Goal: Task Accomplishment & Management: Use online tool/utility

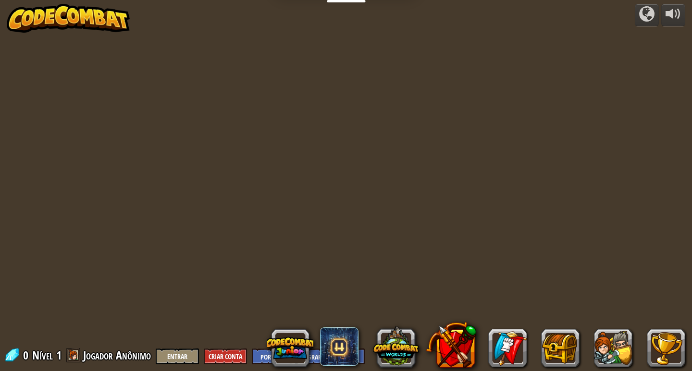
select select "pt-BR"
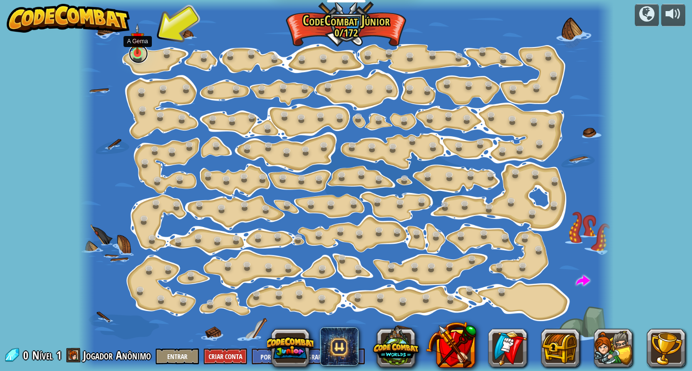
click at [139, 56] on link at bounding box center [138, 53] width 19 height 19
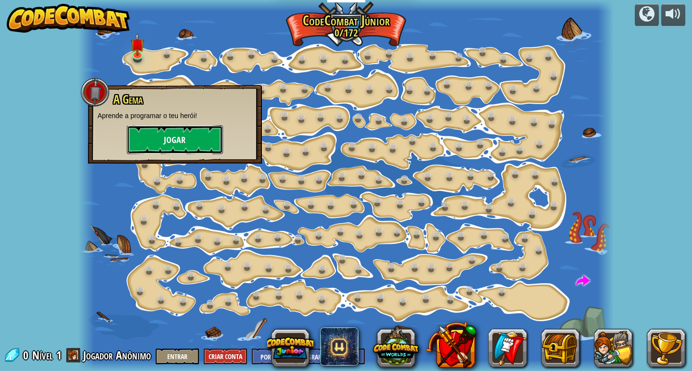
click at [164, 137] on button "Jogar" at bounding box center [175, 139] width 96 height 29
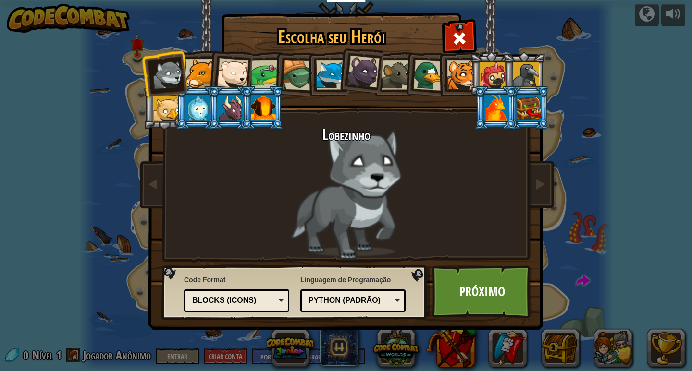
click at [409, 62] on li at bounding box center [426, 73] width 46 height 47
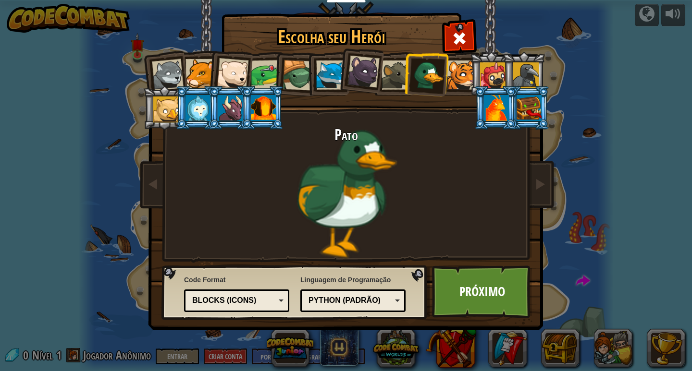
click at [407, 63] on li at bounding box center [426, 73] width 46 height 47
click at [401, 65] on div at bounding box center [396, 75] width 29 height 29
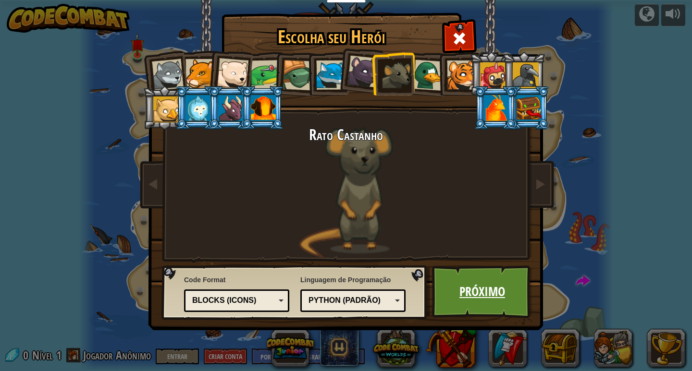
click at [474, 303] on link "Próximo" at bounding box center [482, 292] width 100 height 53
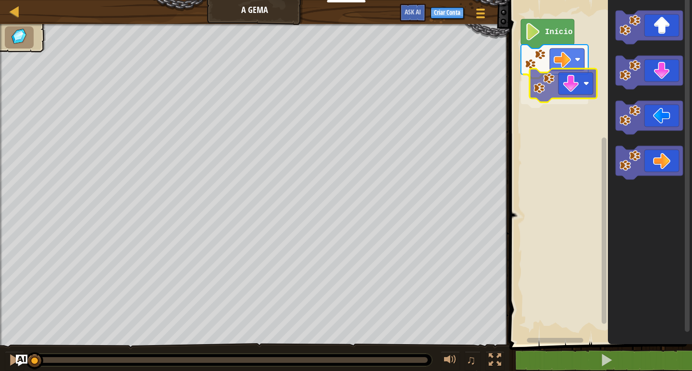
click at [555, 87] on div "Início" at bounding box center [598, 169] width 185 height 349
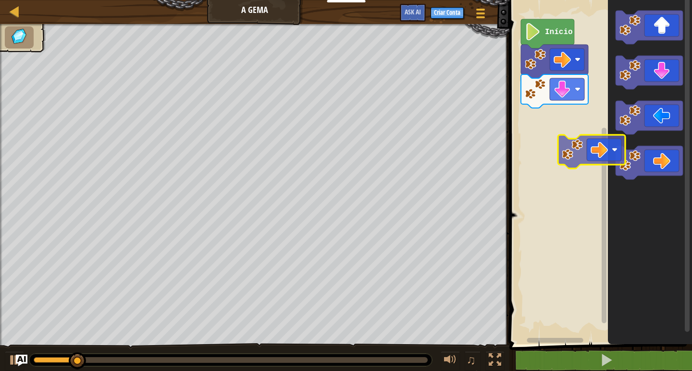
click at [564, 161] on div "Início" at bounding box center [598, 169] width 185 height 349
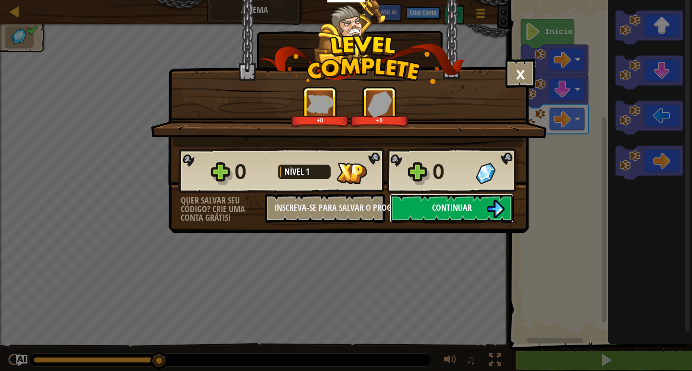
click at [434, 200] on button "Continuar" at bounding box center [452, 208] width 124 height 29
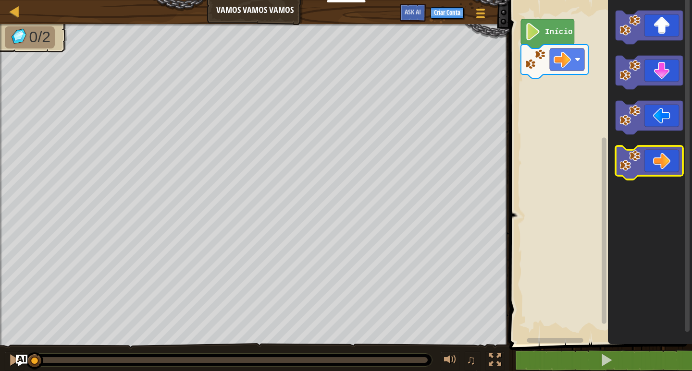
click at [631, 141] on icon "Espaço de trabalho do Blockly" at bounding box center [650, 169] width 84 height 349
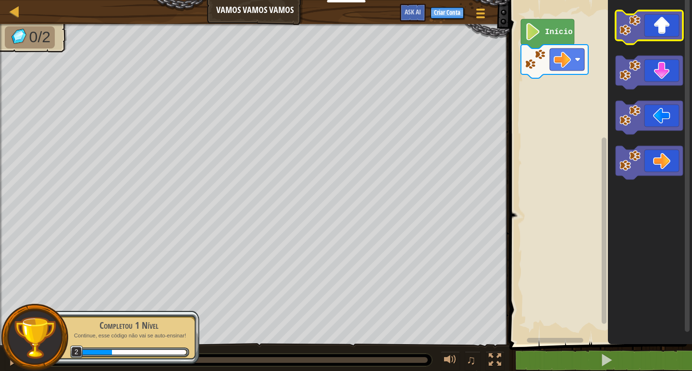
click at [653, 27] on icon "Espaço de trabalho do Blockly" at bounding box center [648, 28] width 67 height 34
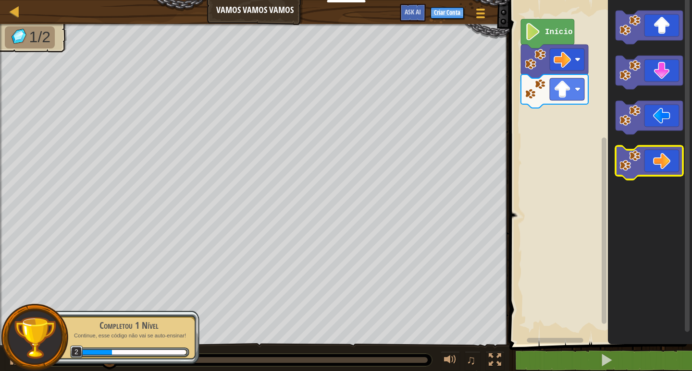
click at [664, 156] on icon "Espaço de trabalho do Blockly" at bounding box center [648, 163] width 67 height 34
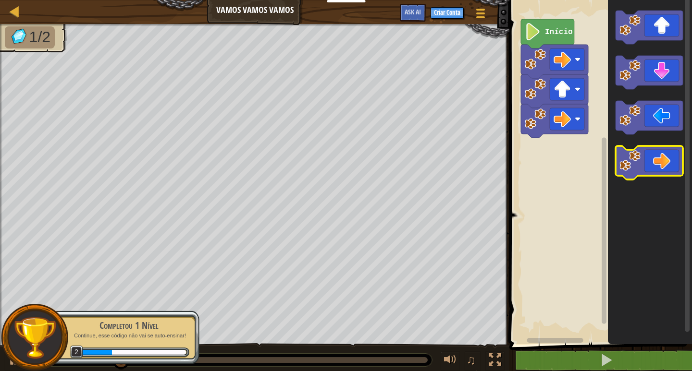
click at [664, 156] on icon "Espaço de trabalho do Blockly" at bounding box center [648, 163] width 67 height 34
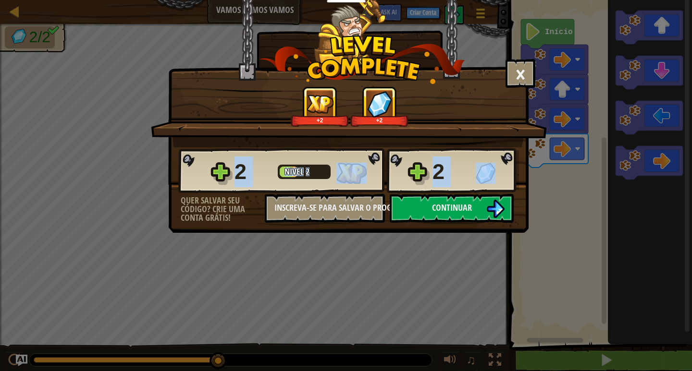
drag, startPoint x: 517, startPoint y: 178, endPoint x: 526, endPoint y: 207, distance: 30.0
click at [526, 207] on div "2 Nível 2 2 Quer salvar seu código? Crie uma conta grátis! Inscreva-se para sal…" at bounding box center [348, 185] width 359 height 75
click at [499, 198] on button "Continuar" at bounding box center [452, 208] width 124 height 29
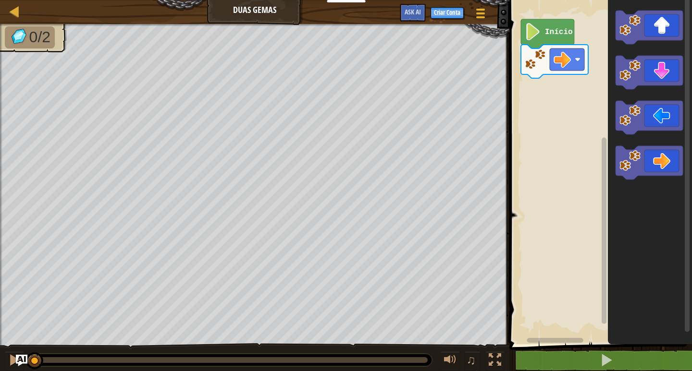
click at [670, 183] on icon "Espaço de trabalho do Blockly" at bounding box center [650, 169] width 84 height 349
click at [664, 166] on icon "Espaço de trabalho do Blockly" at bounding box center [648, 163] width 67 height 34
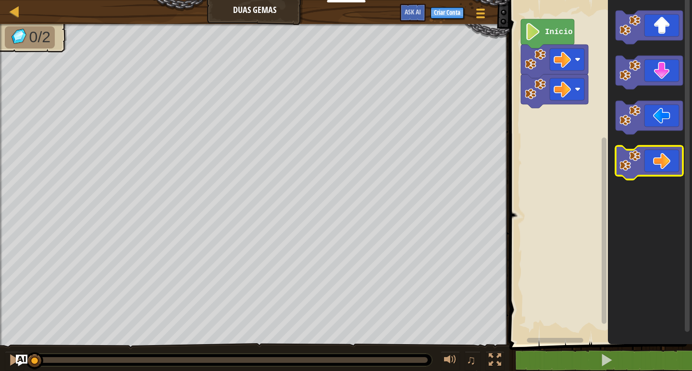
click at [664, 166] on icon "Espaço de trabalho do Blockly" at bounding box center [648, 163] width 67 height 34
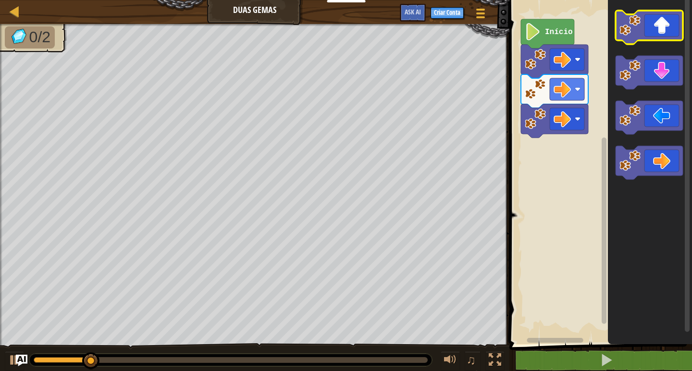
click at [654, 36] on icon "Espaço de trabalho do Blockly" at bounding box center [648, 28] width 67 height 34
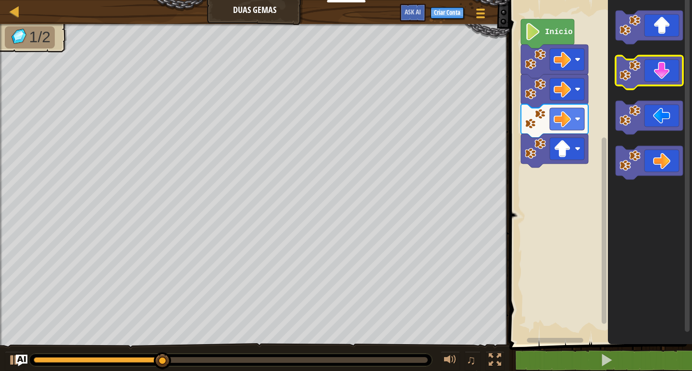
click at [661, 86] on rect "Espaço de trabalho do Blockly" at bounding box center [648, 73] width 67 height 34
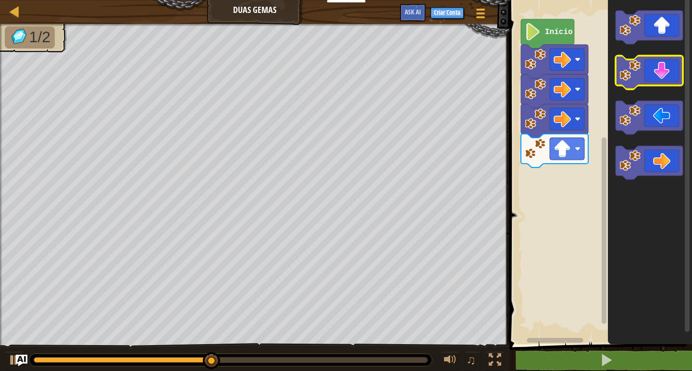
click at [661, 86] on rect "Espaço de trabalho do Blockly" at bounding box center [648, 73] width 67 height 34
click at [661, 84] on icon "Espaço de trabalho do Blockly" at bounding box center [648, 73] width 67 height 34
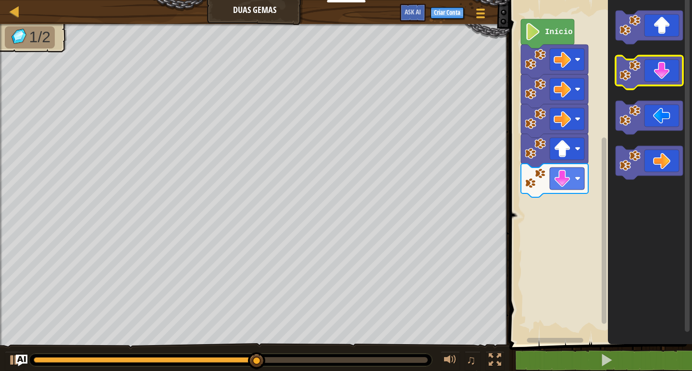
click at [661, 82] on icon "Espaço de trabalho do Blockly" at bounding box center [648, 73] width 67 height 34
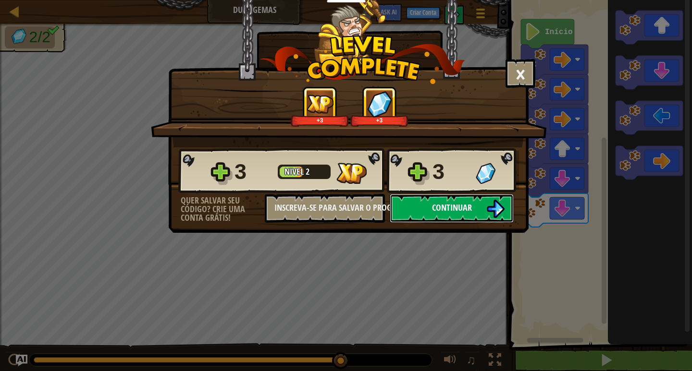
click at [433, 199] on button "Continuar" at bounding box center [452, 208] width 124 height 29
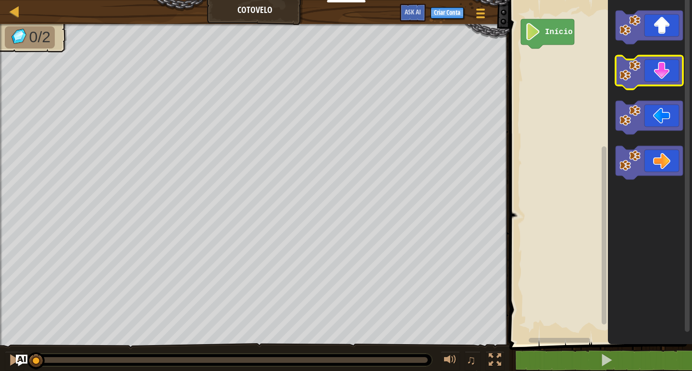
click at [667, 74] on icon "Espaço de trabalho do Blockly" at bounding box center [648, 73] width 67 height 34
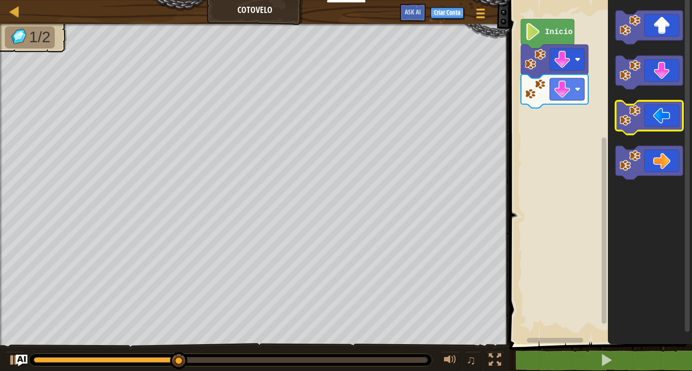
click at [661, 122] on icon "Espaço de trabalho do Blockly" at bounding box center [648, 118] width 67 height 34
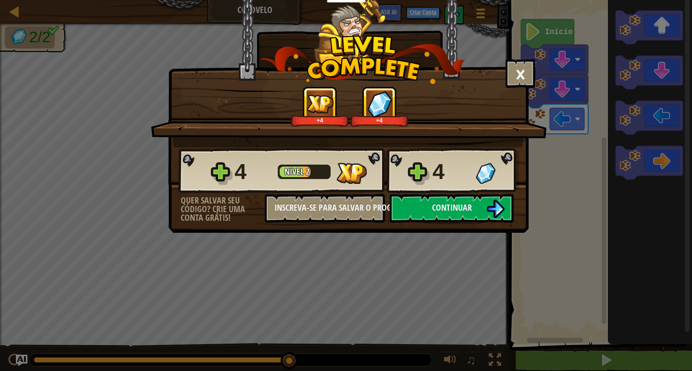
click at [462, 230] on div "× Este nível foi divertido? +4 +4 Reticulating Splines... 4 Nível 2 4 Quer salv…" at bounding box center [348, 116] width 360 height 233
click at [465, 198] on button "Continuar" at bounding box center [452, 208] width 124 height 29
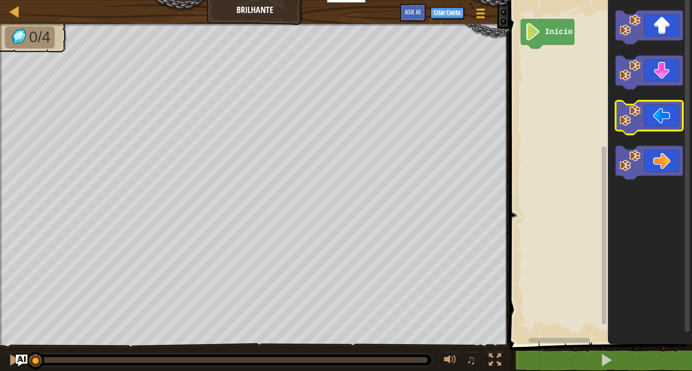
click at [648, 128] on icon "Espaço de trabalho do Blockly" at bounding box center [648, 118] width 67 height 34
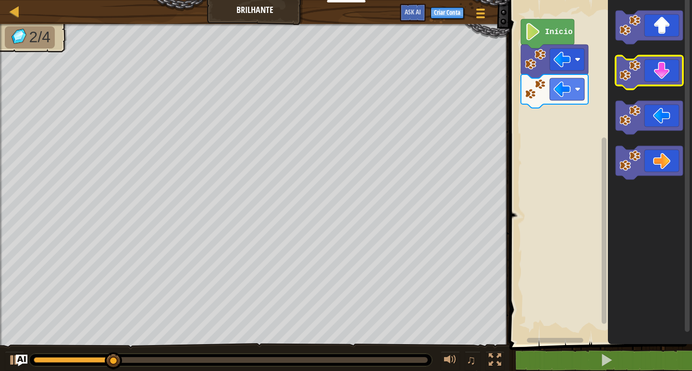
click at [666, 77] on icon "Espaço de trabalho do Blockly" at bounding box center [648, 73] width 67 height 34
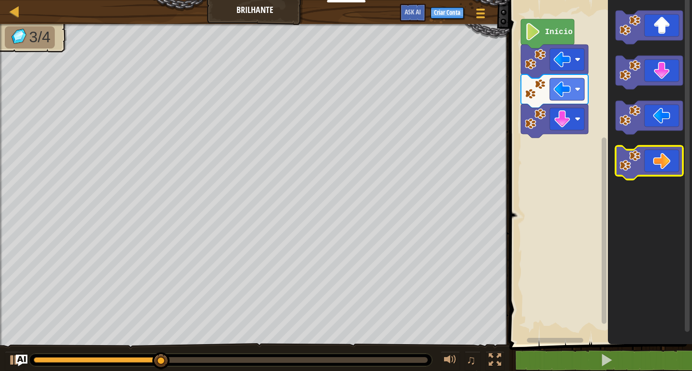
click at [667, 161] on icon "Espaço de trabalho do Blockly" at bounding box center [648, 163] width 67 height 34
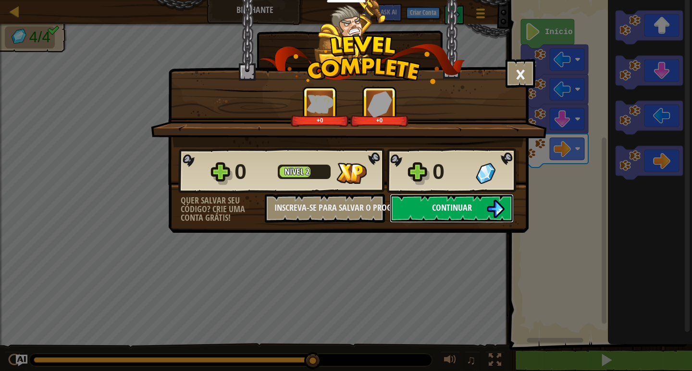
click at [468, 219] on button "Continuar" at bounding box center [452, 208] width 124 height 29
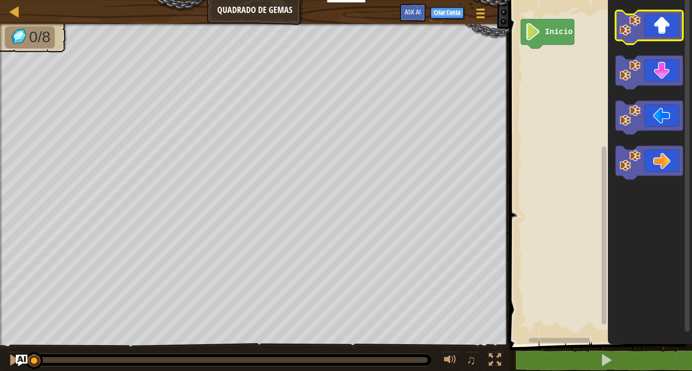
click at [636, 34] on image "Espaço de trabalho do Blockly" at bounding box center [629, 25] width 21 height 21
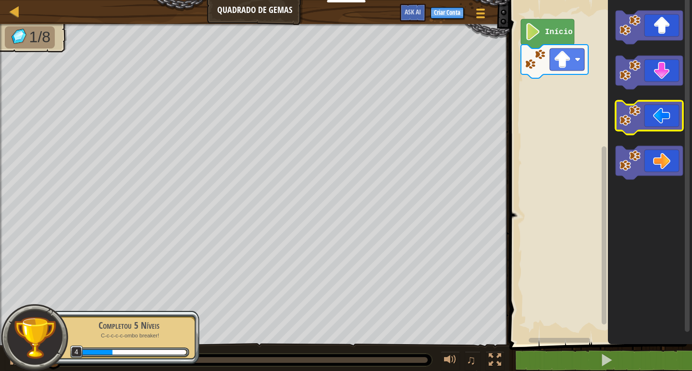
click at [635, 104] on icon "Espaço de trabalho do Blockly" at bounding box center [648, 118] width 67 height 34
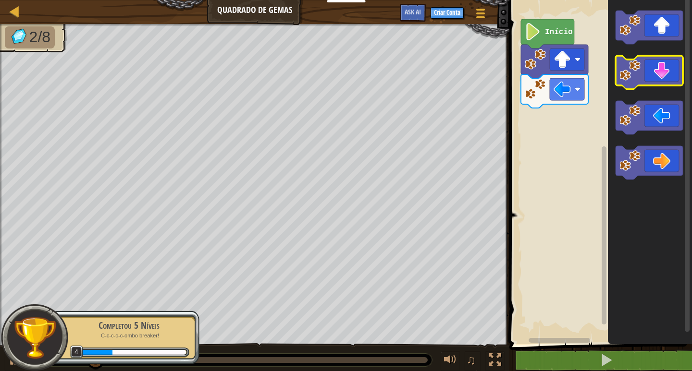
click at [639, 66] on image "Espaço de trabalho do Blockly" at bounding box center [629, 70] width 21 height 21
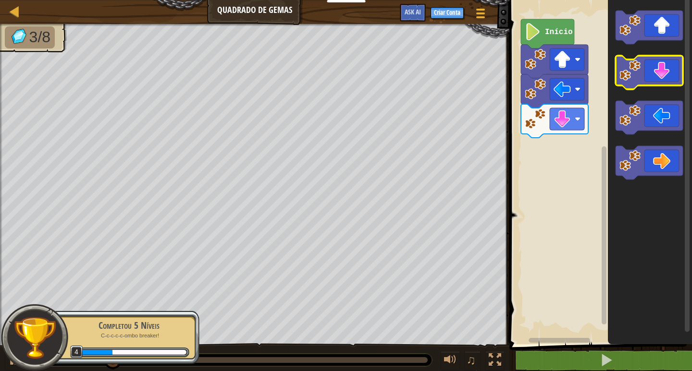
click at [639, 66] on image "Espaço de trabalho do Blockly" at bounding box center [629, 70] width 21 height 21
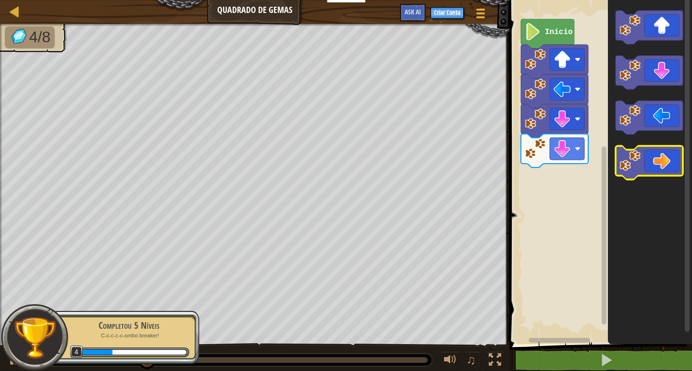
click at [649, 157] on icon "Espaço de trabalho do Blockly" at bounding box center [648, 163] width 67 height 34
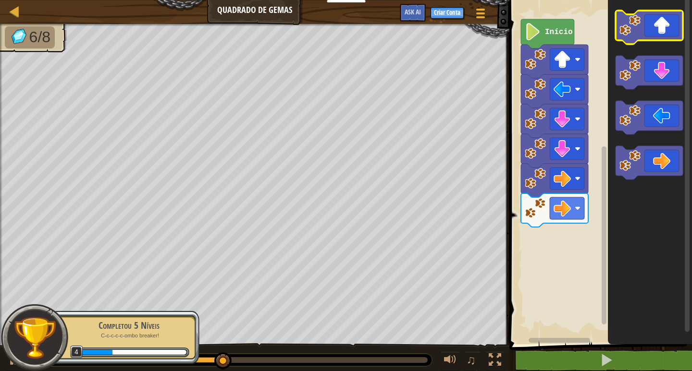
click at [626, 27] on image "Espaço de trabalho do Blockly" at bounding box center [629, 25] width 21 height 21
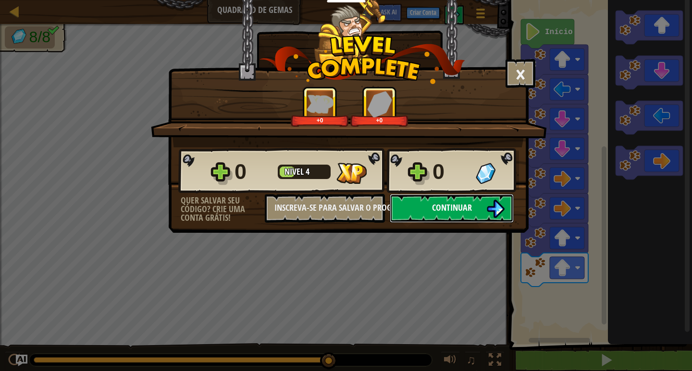
click at [420, 201] on button "Continuar" at bounding box center [452, 208] width 124 height 29
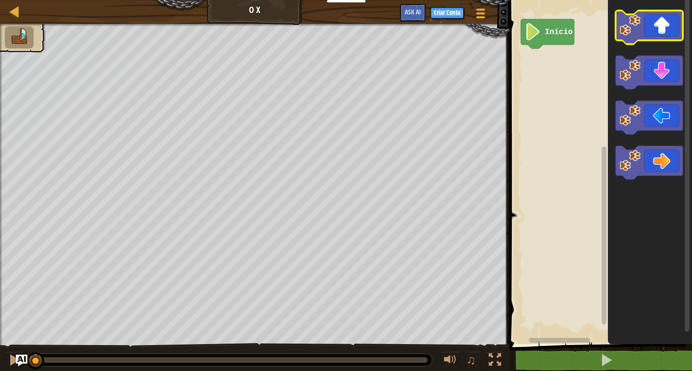
click at [628, 16] on image "Espaço de trabalho do Blockly" at bounding box center [629, 25] width 21 height 21
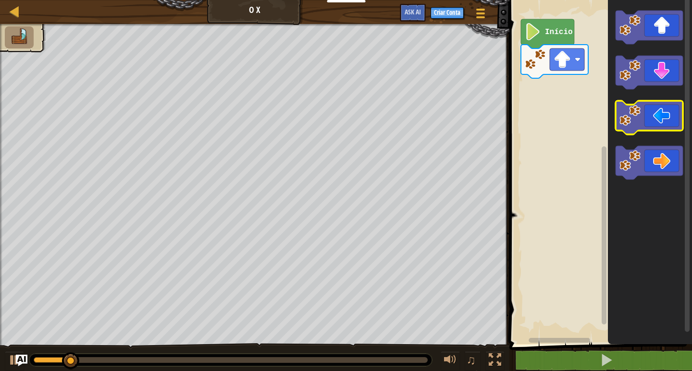
click at [646, 122] on icon "Espaço de trabalho do Blockly" at bounding box center [648, 118] width 67 height 34
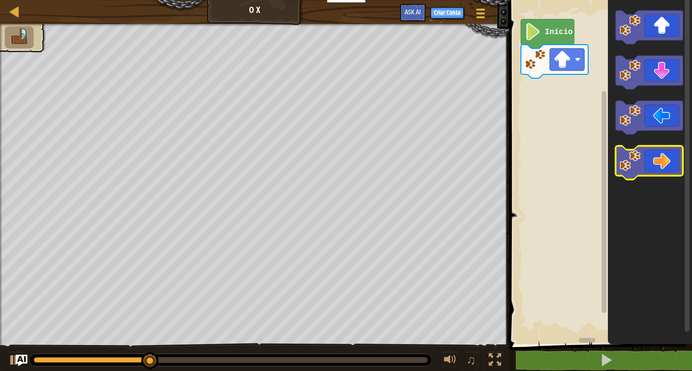
click at [637, 172] on icon "Espaço de trabalho do Blockly" at bounding box center [648, 163] width 67 height 34
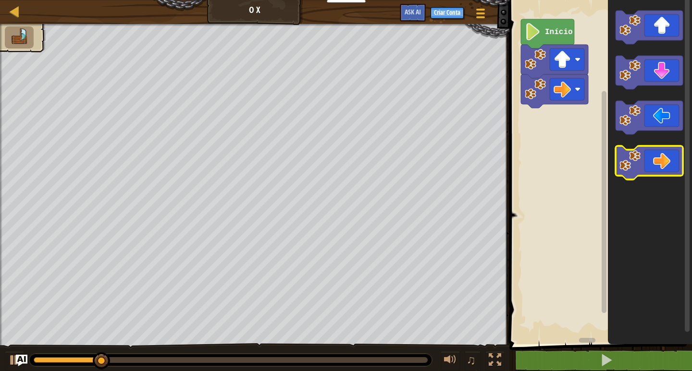
click at [637, 172] on icon "Espaço de trabalho do Blockly" at bounding box center [648, 163] width 67 height 34
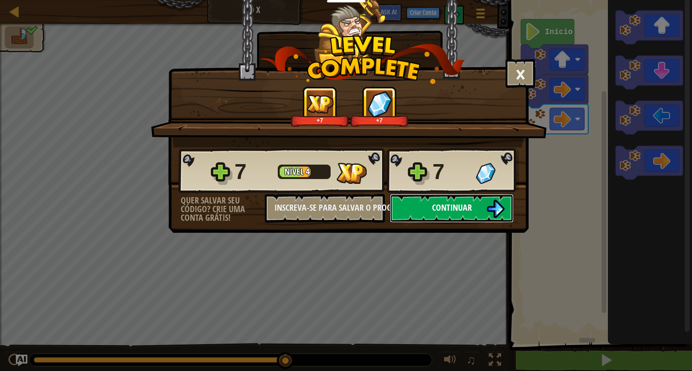
click at [478, 218] on button "Continuar" at bounding box center [452, 208] width 124 height 29
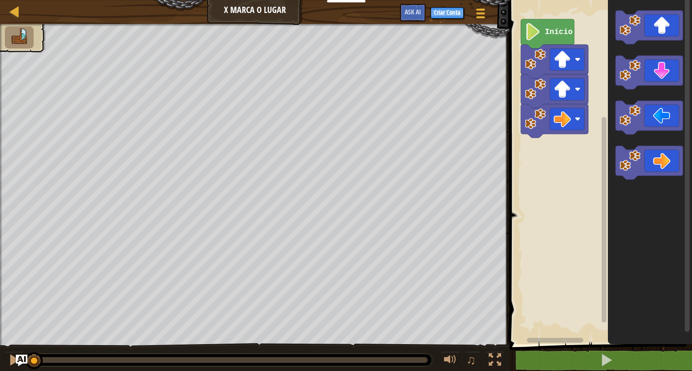
click at [638, 184] on icon "Espaço de trabalho do Blockly" at bounding box center [650, 169] width 84 height 349
click at [647, 159] on icon "Espaço de trabalho do Blockly" at bounding box center [648, 163] width 67 height 34
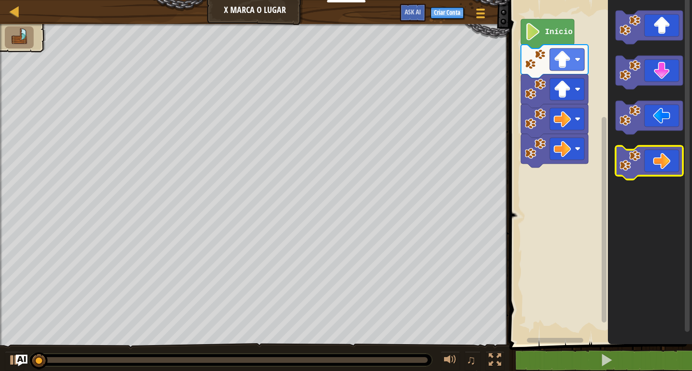
click at [647, 159] on icon "Espaço de trabalho do Blockly" at bounding box center [648, 163] width 67 height 34
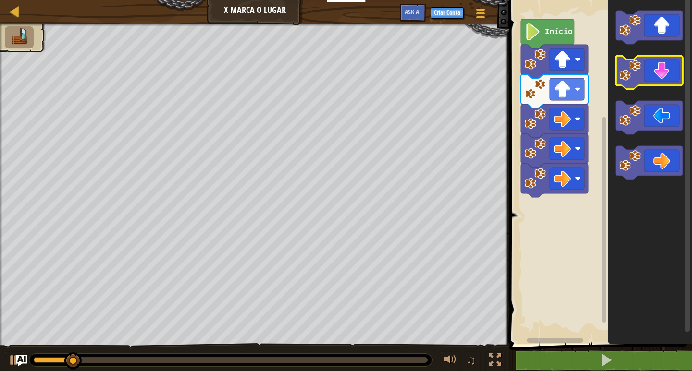
click at [640, 73] on image "Espaço de trabalho do Blockly" at bounding box center [629, 70] width 21 height 21
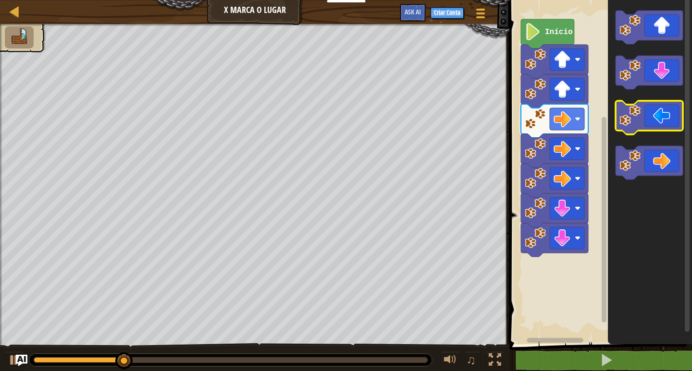
click at [654, 115] on icon "Espaço de trabalho do Blockly" at bounding box center [648, 118] width 67 height 34
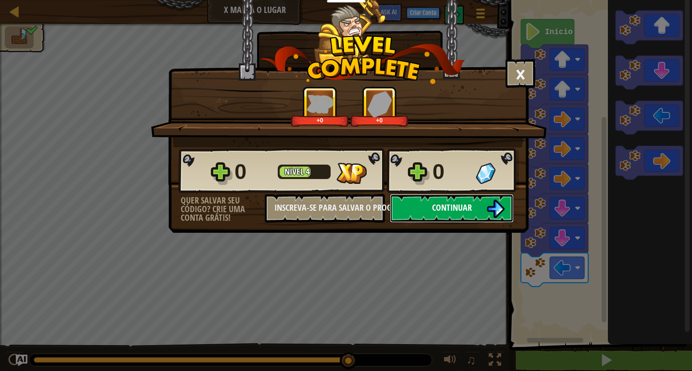
click at [444, 202] on span "Continuar" at bounding box center [452, 208] width 40 height 12
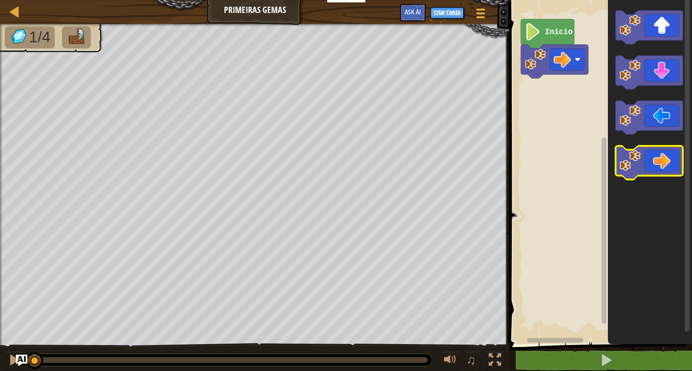
click at [660, 159] on icon "Espaço de trabalho do Blockly" at bounding box center [648, 163] width 67 height 34
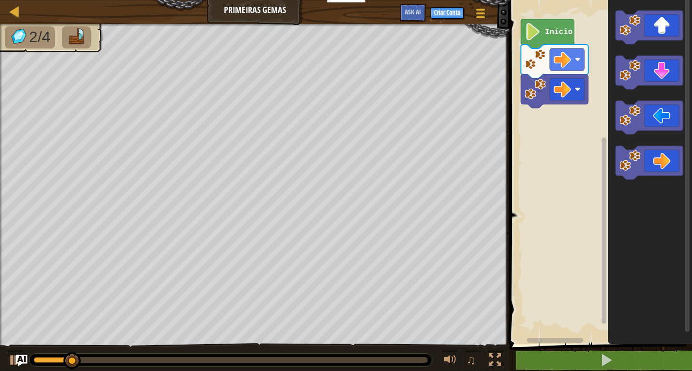
click at [639, 15] on g "Espaço de trabalho do Blockly" at bounding box center [648, 28] width 67 height 34
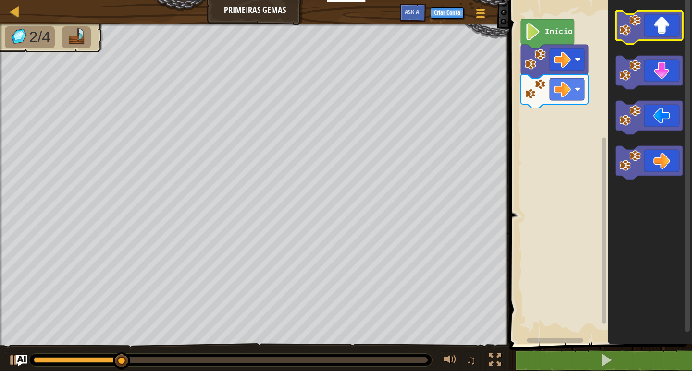
click at [640, 21] on image "Espaço de trabalho do Blockly" at bounding box center [629, 25] width 21 height 21
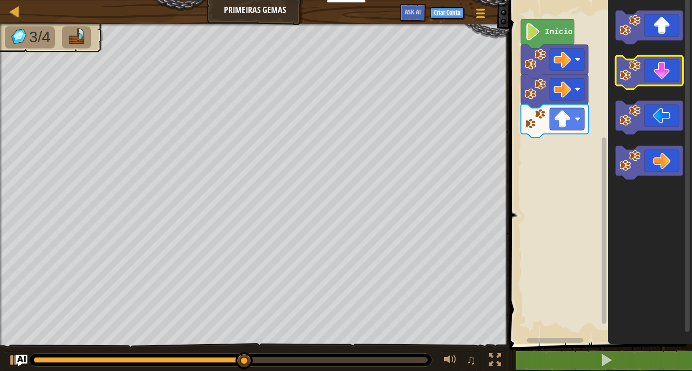
click at [649, 74] on icon "Espaço de trabalho do Blockly" at bounding box center [648, 73] width 67 height 34
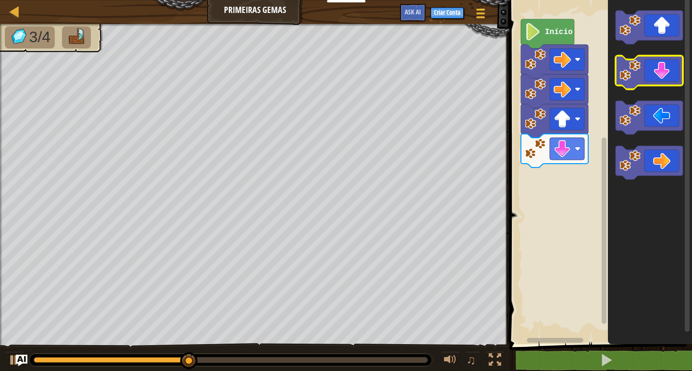
click at [649, 74] on icon "Espaço de trabalho do Blockly" at bounding box center [648, 73] width 67 height 34
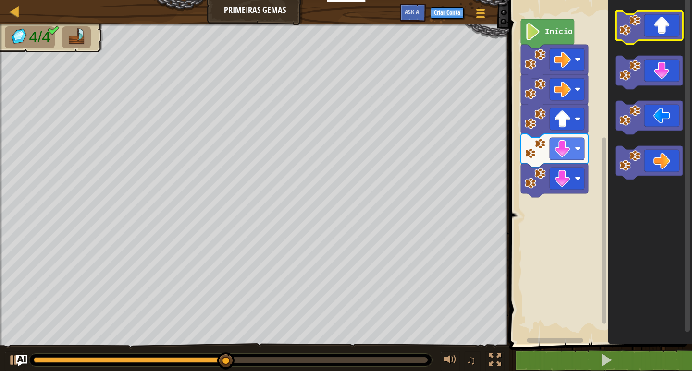
click at [666, 17] on icon "Espaço de trabalho do Blockly" at bounding box center [648, 28] width 67 height 34
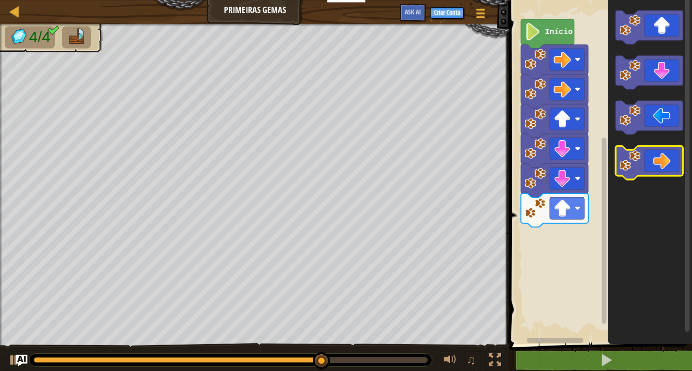
click at [644, 159] on icon "Espaço de trabalho do Blockly" at bounding box center [648, 163] width 67 height 34
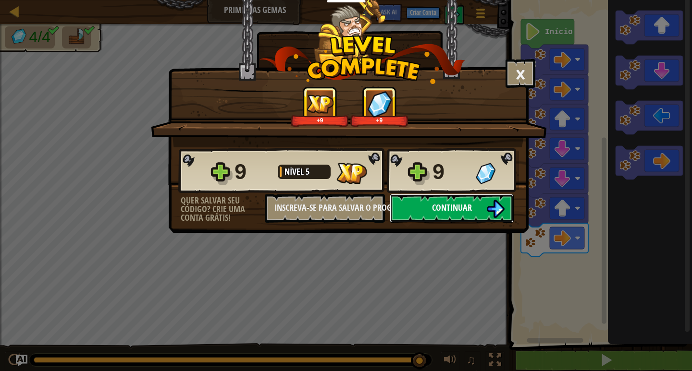
click at [486, 216] on button "Continuar" at bounding box center [452, 208] width 124 height 29
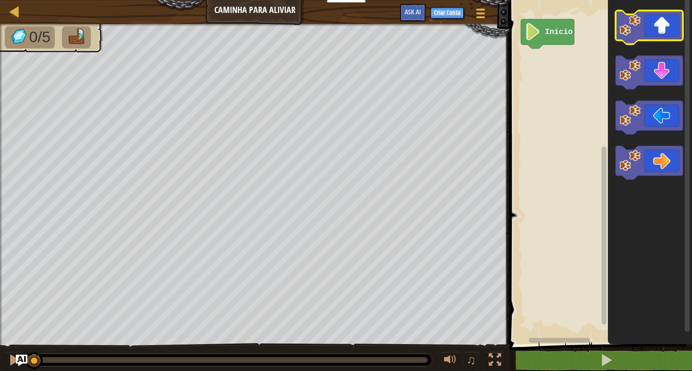
click at [640, 20] on image "Espaço de trabalho do Blockly" at bounding box center [629, 25] width 21 height 21
click at [640, 21] on image "Espaço de trabalho do Blockly" at bounding box center [629, 25] width 21 height 21
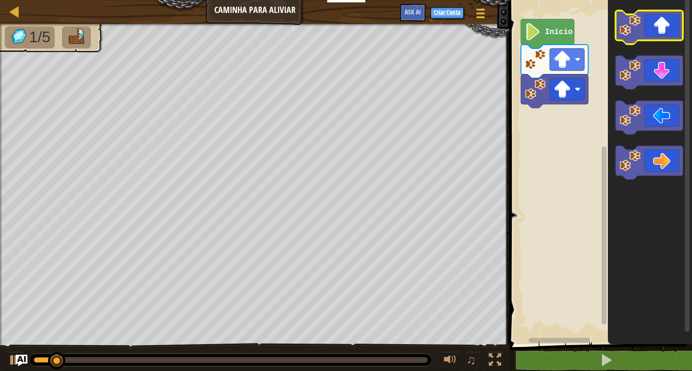
click at [640, 21] on image "Espaço de trabalho do Blockly" at bounding box center [629, 25] width 21 height 21
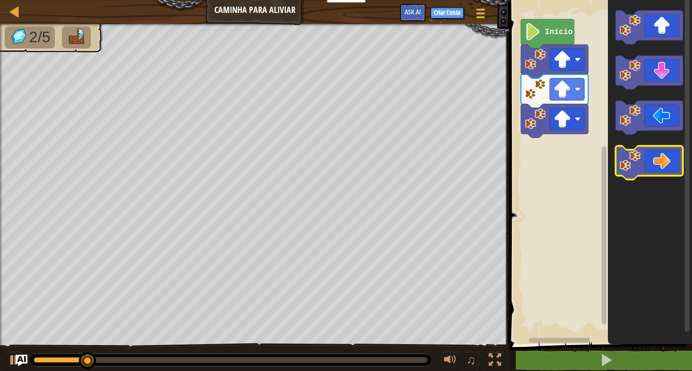
click at [665, 148] on icon "Espaço de trabalho do Blockly" at bounding box center [648, 163] width 67 height 34
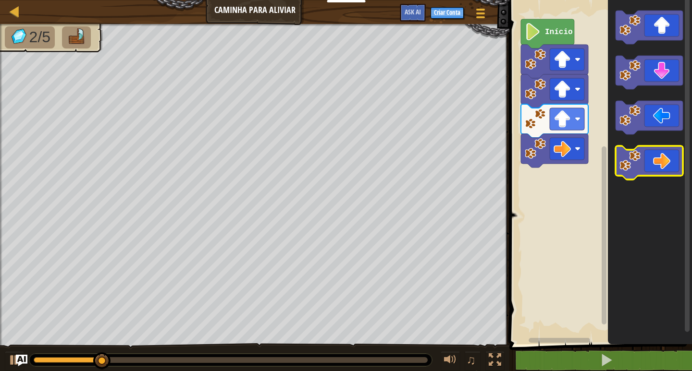
click at [665, 148] on icon "Espaço de trabalho do Blockly" at bounding box center [648, 163] width 67 height 34
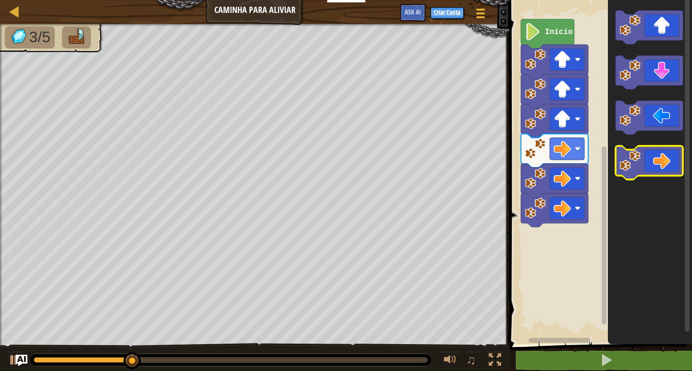
click at [665, 148] on icon "Espaço de trabalho do Blockly" at bounding box center [648, 163] width 67 height 34
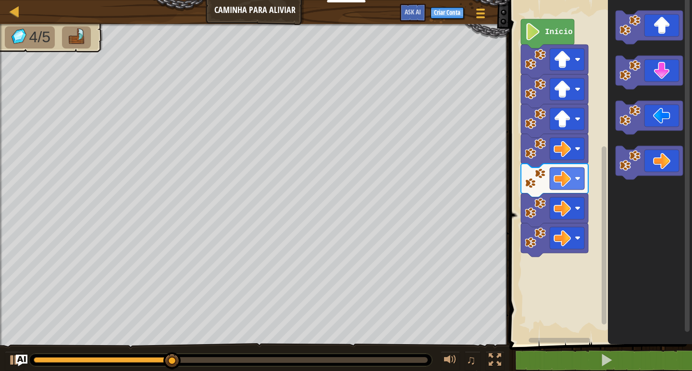
click at [667, 90] on icon "Espaço de trabalho do Blockly" at bounding box center [650, 169] width 84 height 349
click at [666, 75] on icon "Espaço de trabalho do Blockly" at bounding box center [648, 73] width 67 height 34
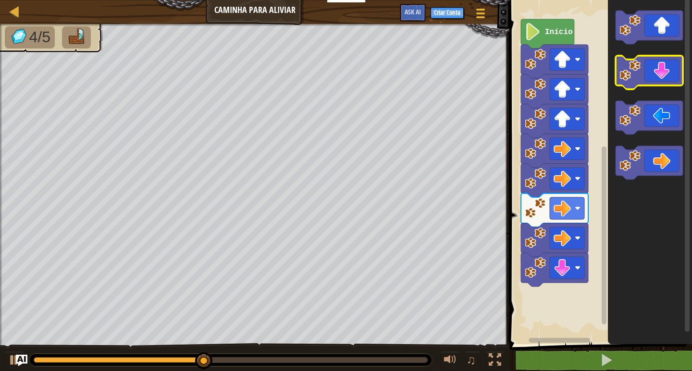
click at [666, 75] on icon "Espaço de trabalho do Blockly" at bounding box center [648, 73] width 67 height 34
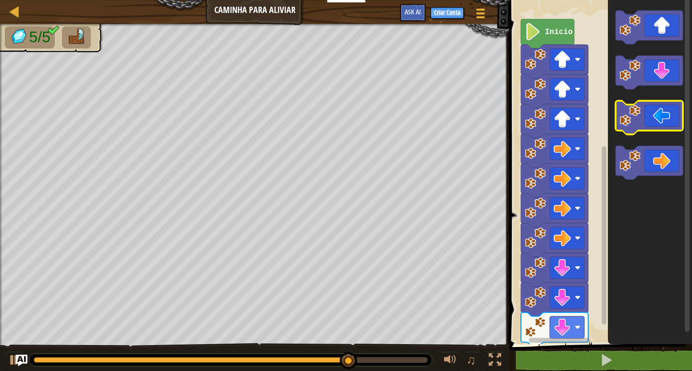
click at [631, 124] on image "Espaço de trabalho do Blockly" at bounding box center [629, 115] width 21 height 21
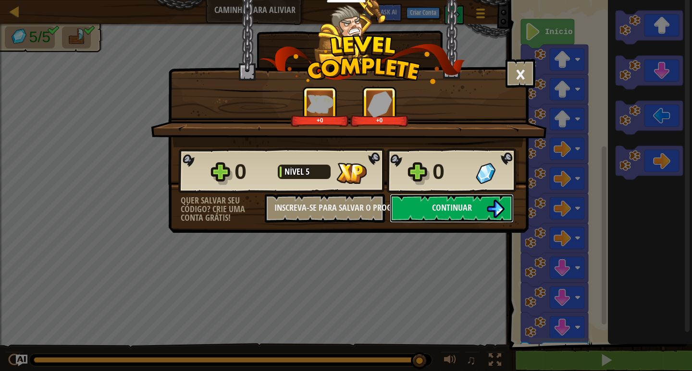
click at [477, 222] on button "Continuar" at bounding box center [452, 208] width 124 height 29
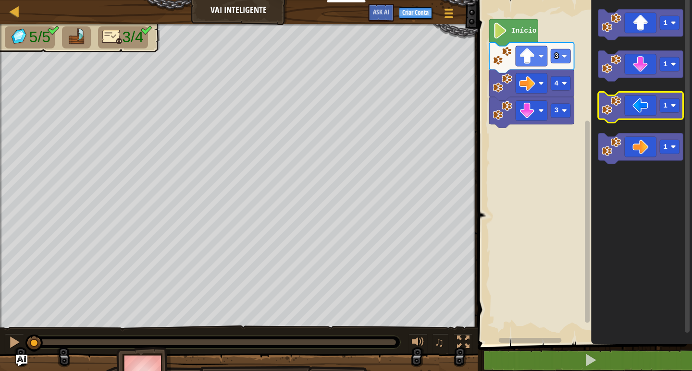
click at [648, 123] on icon "Espaço de trabalho do Blockly" at bounding box center [641, 169] width 101 height 349
click at [636, 94] on icon "Espaço de trabalho do Blockly" at bounding box center [640, 107] width 85 height 31
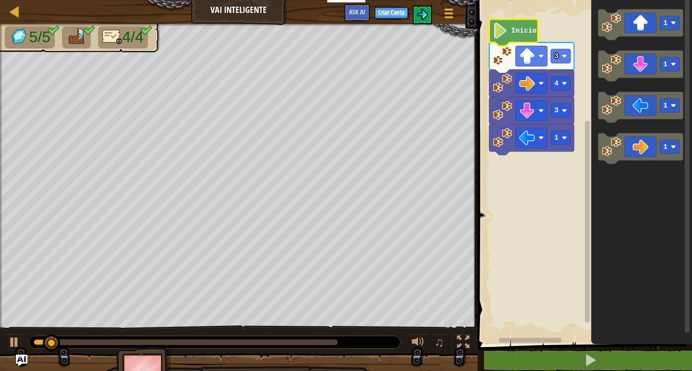
click at [522, 36] on icon "Espaço de trabalho do Blockly" at bounding box center [513, 32] width 49 height 27
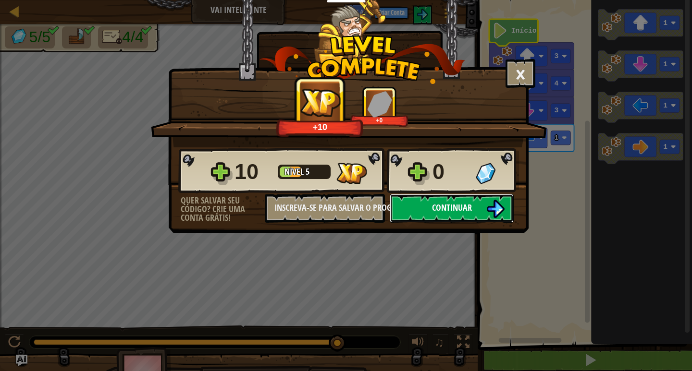
click at [441, 211] on span "Continuar" at bounding box center [452, 208] width 40 height 12
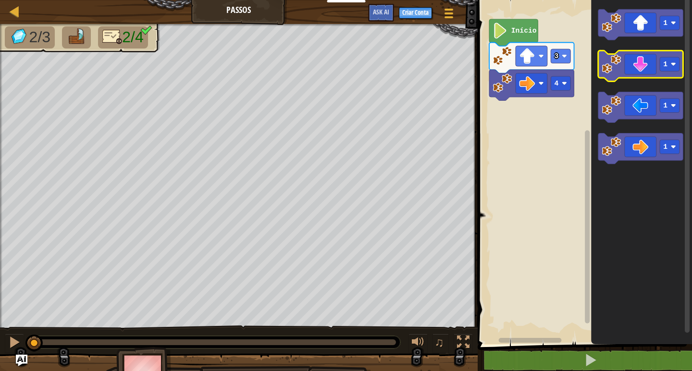
click at [655, 69] on icon "Espaço de trabalho do Blockly" at bounding box center [640, 65] width 85 height 31
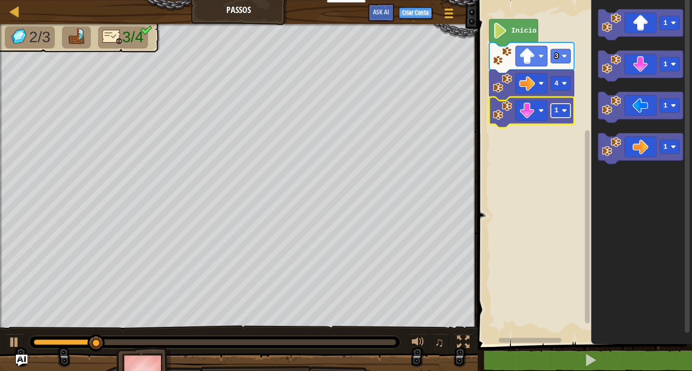
click at [561, 114] on rect "Espaço de trabalho do Blockly" at bounding box center [561, 111] width 20 height 14
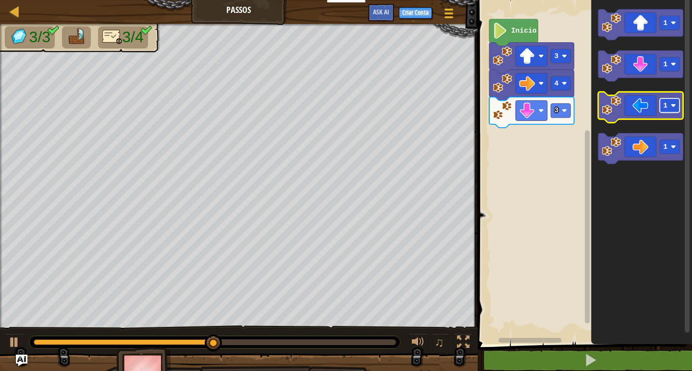
click at [665, 112] on rect "Espaço de trabalho do Blockly" at bounding box center [670, 105] width 20 height 14
click at [652, 110] on icon "Espaço de trabalho do Blockly" at bounding box center [640, 107] width 85 height 31
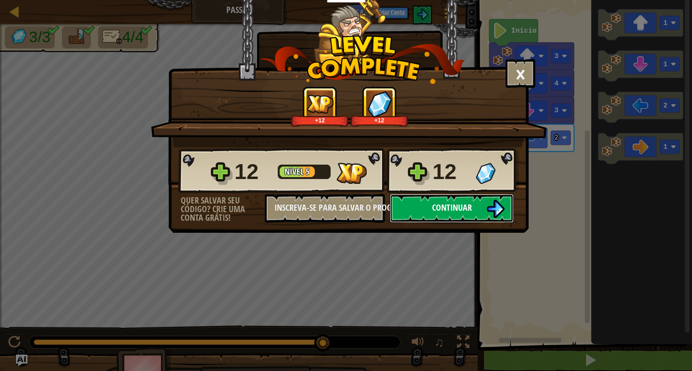
click at [454, 209] on span "Continuar" at bounding box center [452, 208] width 40 height 12
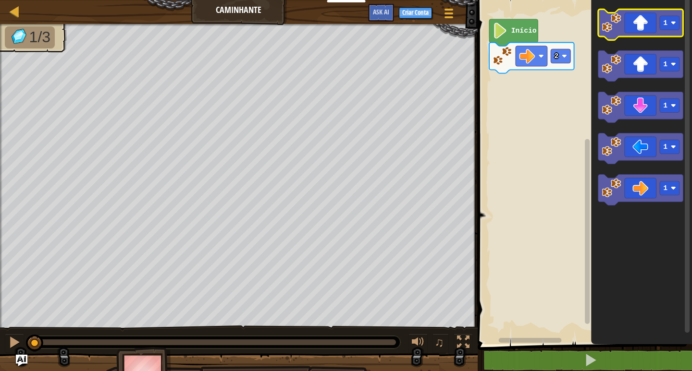
click at [641, 26] on icon "Espaço de trabalho do Blockly" at bounding box center [640, 24] width 85 height 31
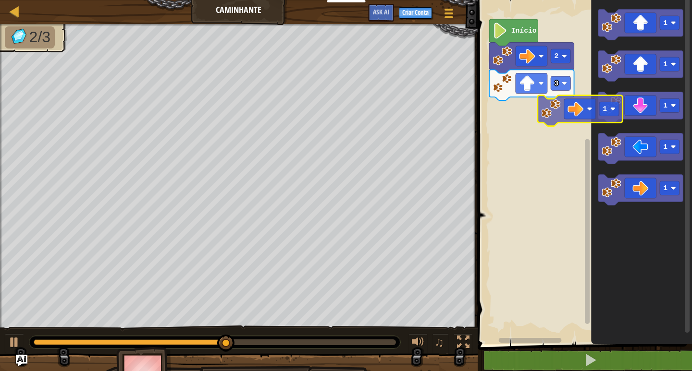
click at [576, 98] on div "Início 2 3 1 1 1 1 1 1" at bounding box center [583, 169] width 217 height 349
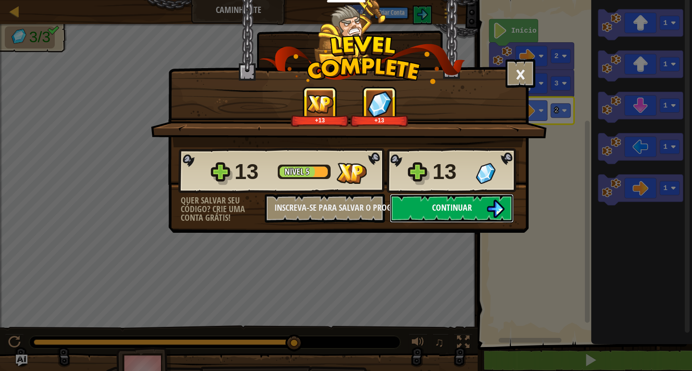
click at [460, 220] on button "Continuar" at bounding box center [452, 208] width 124 height 29
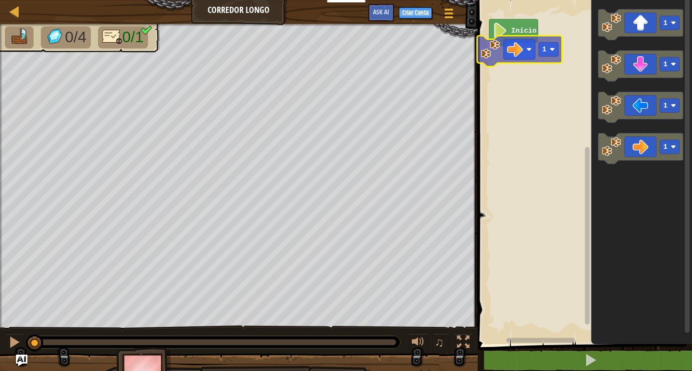
click at [512, 60] on div "Início 1 1 1 1 1 1" at bounding box center [583, 169] width 217 height 349
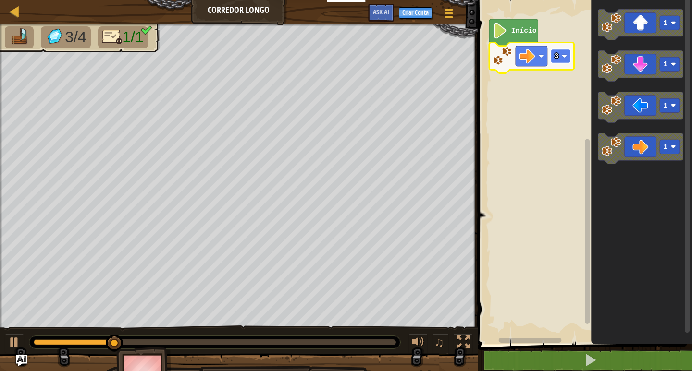
click at [561, 57] on rect "Espaço de trabalho do Blockly" at bounding box center [561, 56] width 20 height 14
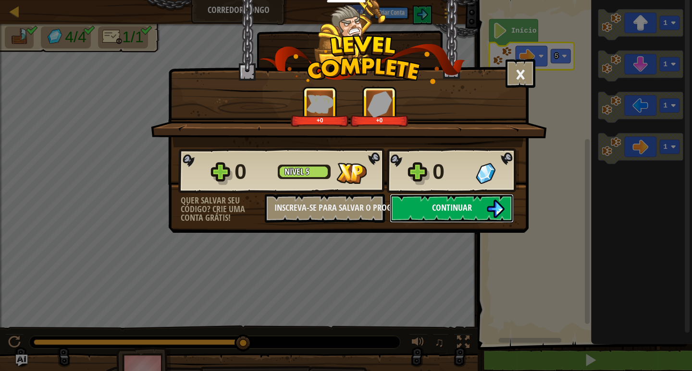
click at [448, 194] on button "Continuar" at bounding box center [452, 208] width 124 height 29
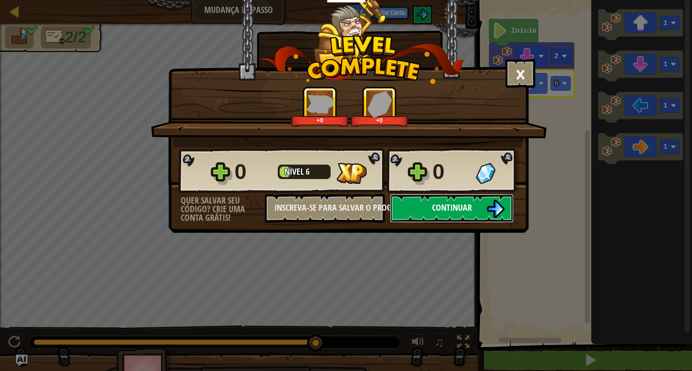
click at [477, 206] on button "Continuar" at bounding box center [452, 208] width 124 height 29
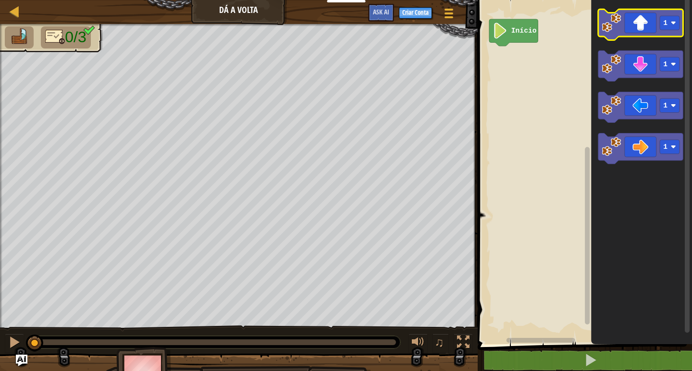
click at [656, 29] on icon "Espaço de trabalho do Blockly" at bounding box center [640, 24] width 85 height 31
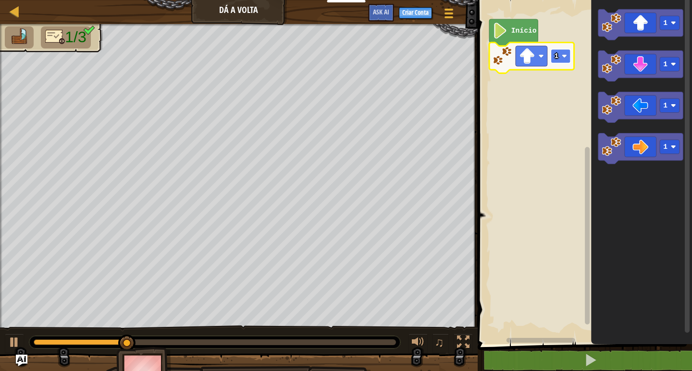
click at [567, 58] on rect "Espaço de trabalho do Blockly" at bounding box center [561, 56] width 20 height 14
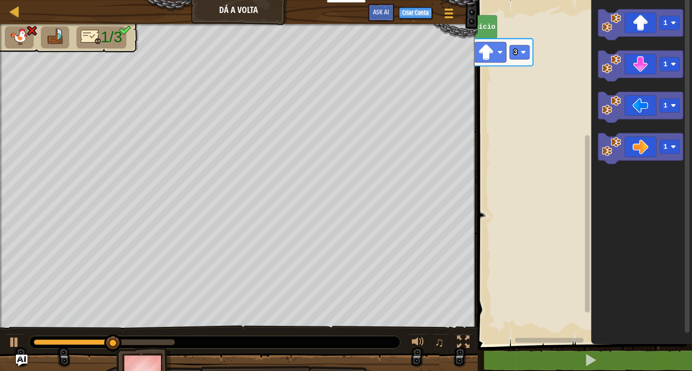
click at [137, 80] on div "Mapa Dá a Volta Menu do Jogo Criar Conta Ask AI 1 ההההההההההההההההההההההההההההה…" at bounding box center [346, 185] width 692 height 371
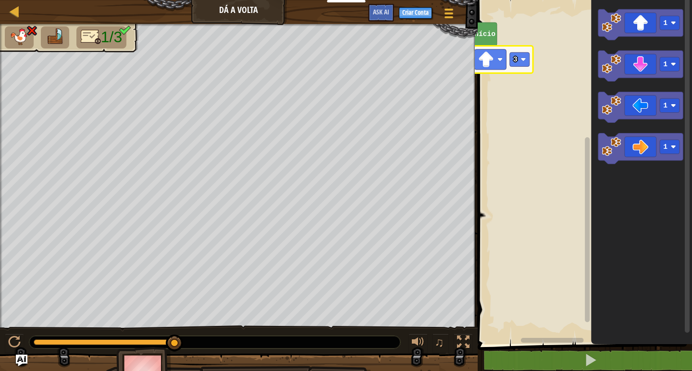
click at [519, 68] on icon "Espaço de trabalho do Blockly" at bounding box center [490, 61] width 85 height 31
click at [516, 68] on icon "Espaço de trabalho do Blockly" at bounding box center [490, 61] width 85 height 31
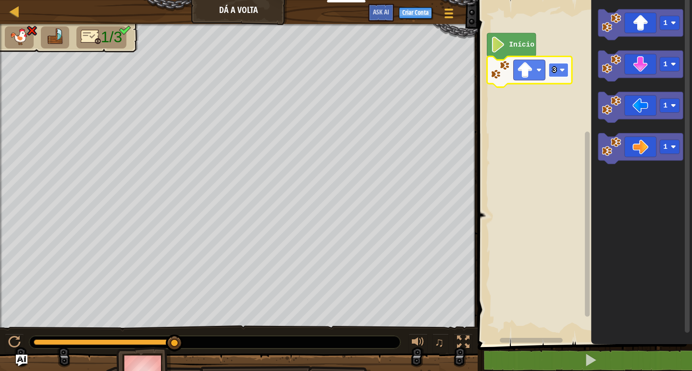
click at [563, 69] on image "Espaço de trabalho do Blockly" at bounding box center [561, 69] width 5 height 5
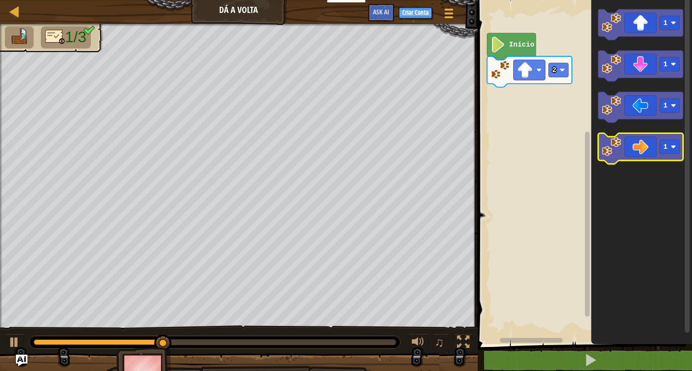
click at [622, 138] on icon "Espaço de trabalho do Blockly" at bounding box center [640, 149] width 85 height 31
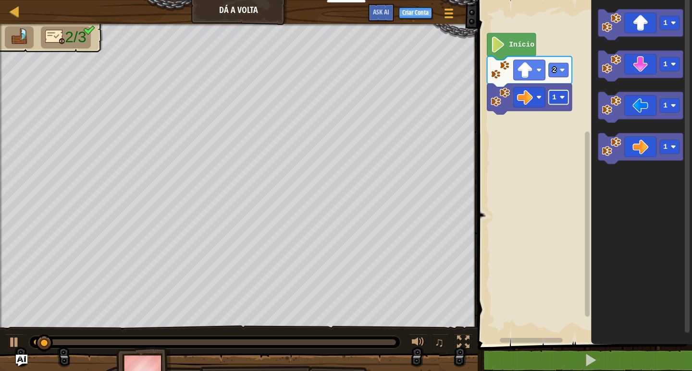
click at [561, 98] on image "Espaço de trabalho do Blockly" at bounding box center [561, 97] width 5 height 5
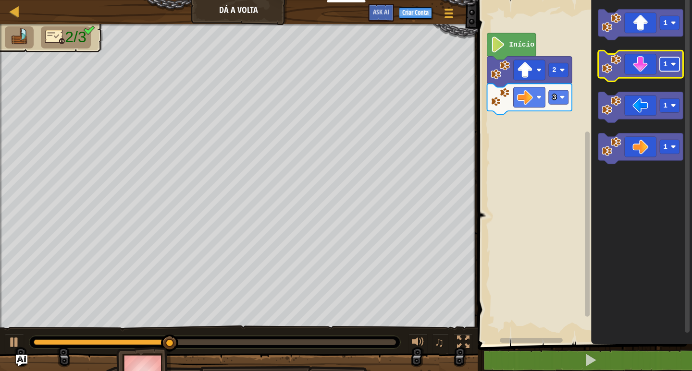
click at [667, 68] on rect "Espaço de trabalho do Blockly" at bounding box center [670, 64] width 20 height 14
click at [636, 71] on icon "Espaço de trabalho do Blockly" at bounding box center [640, 65] width 85 height 31
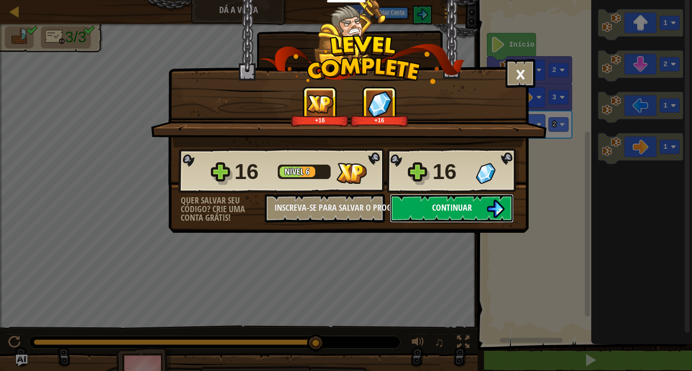
click at [436, 204] on span "Continuar" at bounding box center [452, 208] width 40 height 12
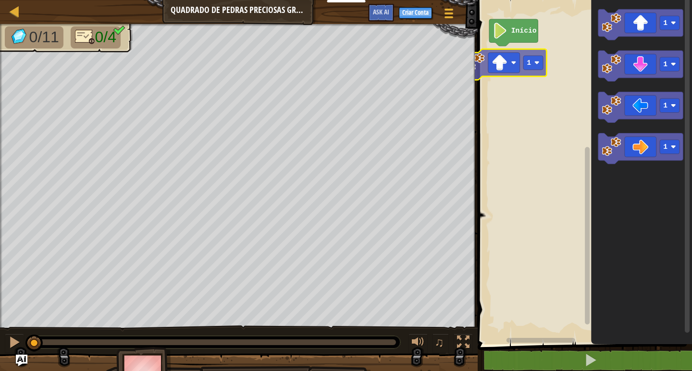
click at [502, 68] on div "Início 1 1 1 1 1 1" at bounding box center [583, 169] width 217 height 349
click at [560, 48] on div "Início 1 1 1 1" at bounding box center [583, 169] width 217 height 349
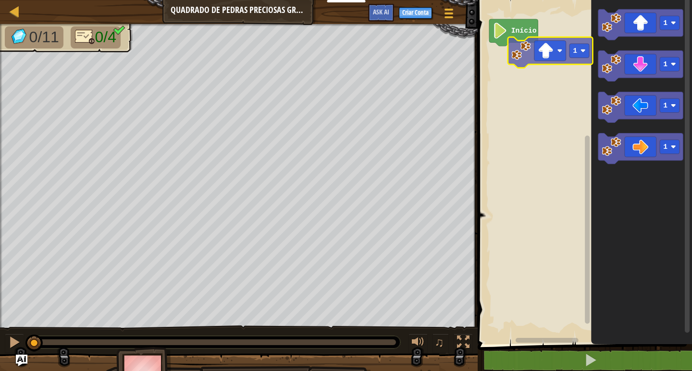
click at [525, 65] on div "Início 1 1 1 1 1" at bounding box center [583, 169] width 217 height 349
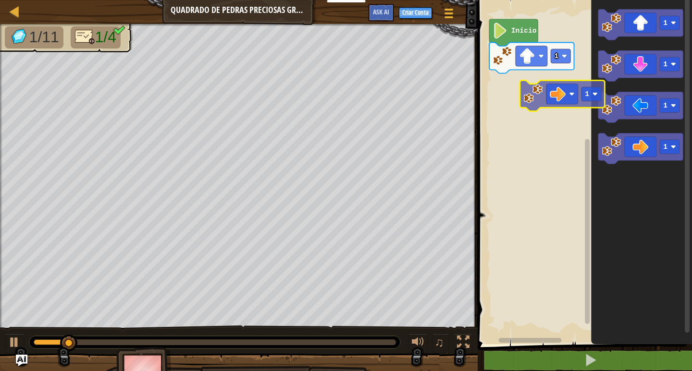
click at [547, 95] on div "Início 1 1 1 1 1 1" at bounding box center [583, 169] width 217 height 349
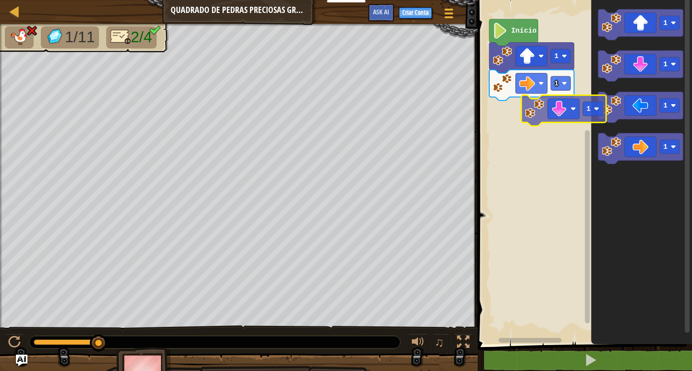
click at [554, 127] on div "1 1 Início 1 1 1 1 1" at bounding box center [583, 169] width 217 height 349
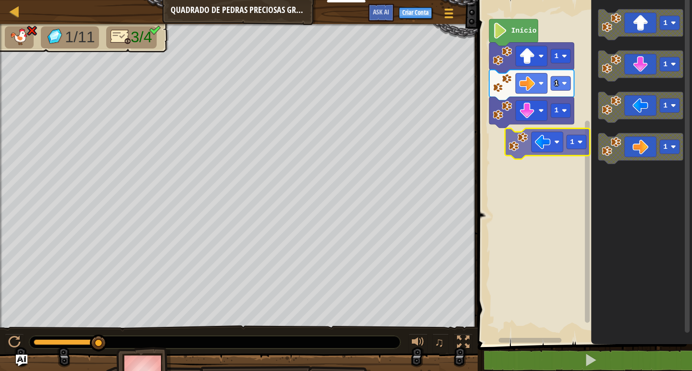
click at [541, 153] on div "1 1 1 Início 1 1 1 1 1" at bounding box center [583, 169] width 217 height 349
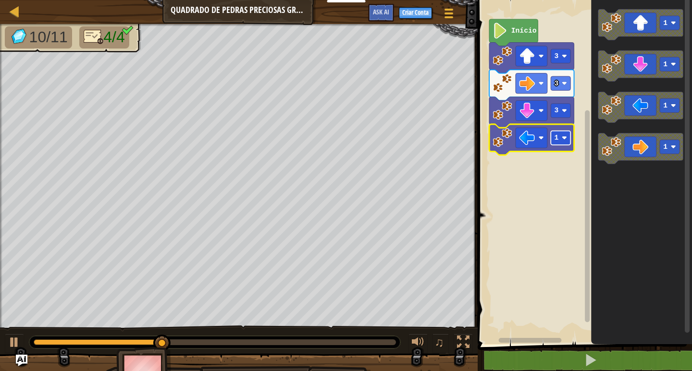
click at [560, 137] on rect "Espaço de trabalho do Blockly" at bounding box center [561, 138] width 20 height 14
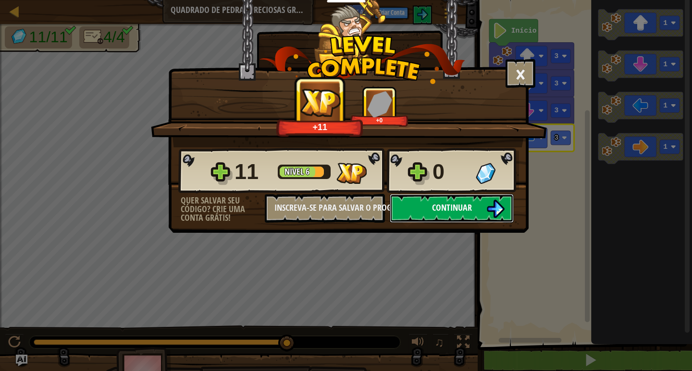
click at [422, 217] on button "Continuar" at bounding box center [452, 208] width 124 height 29
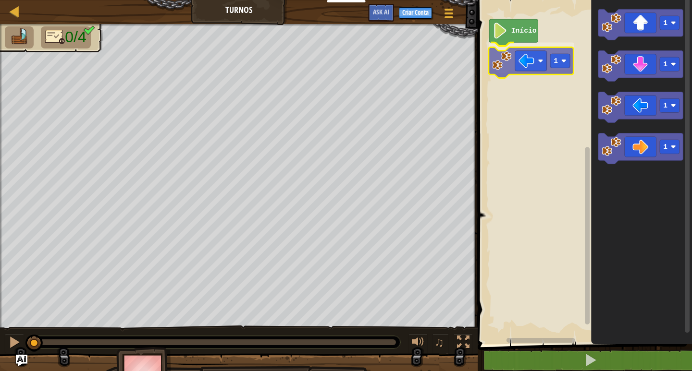
click at [519, 71] on div "Início 1 1 1 1 1 1" at bounding box center [583, 169] width 217 height 349
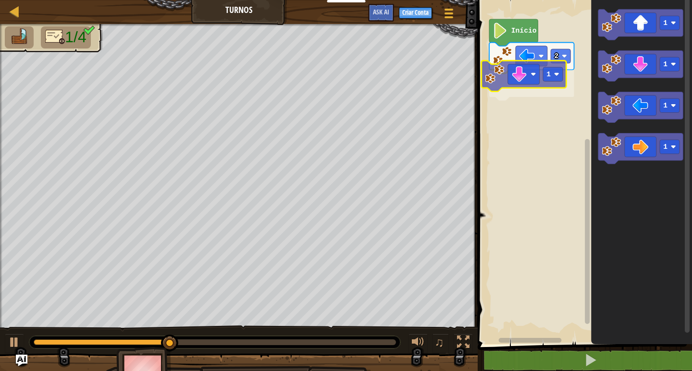
click at [538, 73] on div "Início 2 1 1 1 1 1 1" at bounding box center [583, 169] width 217 height 349
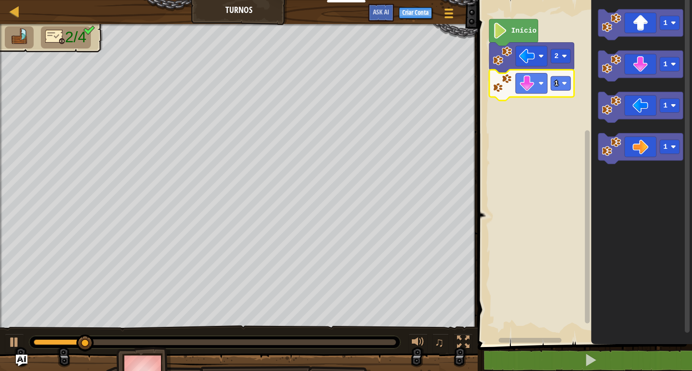
click at [556, 95] on icon "Espaço de trabalho do Blockly" at bounding box center [531, 85] width 85 height 31
click at [567, 81] on rect "Espaço de trabalho do Blockly" at bounding box center [561, 83] width 20 height 14
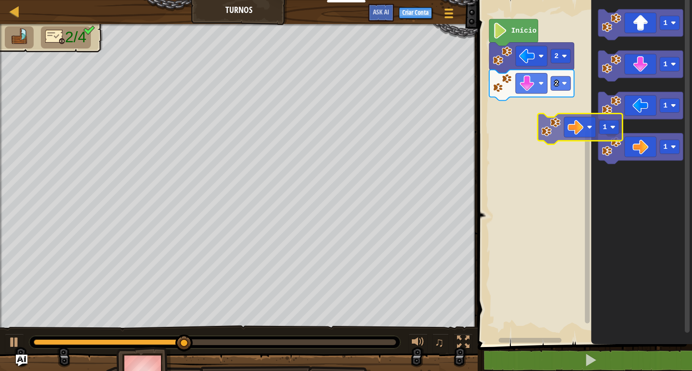
click at [543, 117] on div "Início 2 2 1 1 1 1 1" at bounding box center [583, 169] width 217 height 349
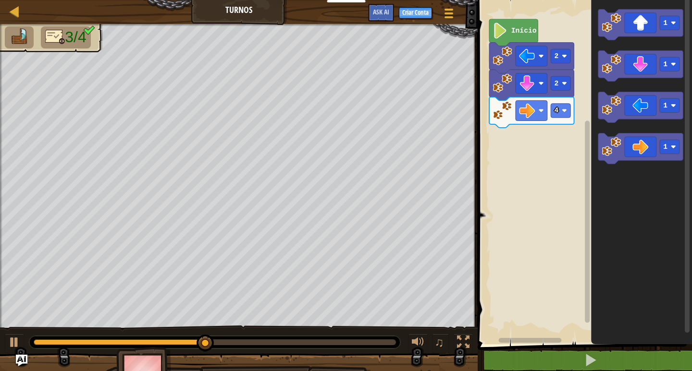
click at [506, 192] on div "Início 2 2 4 1 1 1 1" at bounding box center [583, 169] width 217 height 349
click at [628, 24] on icon "Espaço de trabalho do Blockly" at bounding box center [640, 24] width 85 height 31
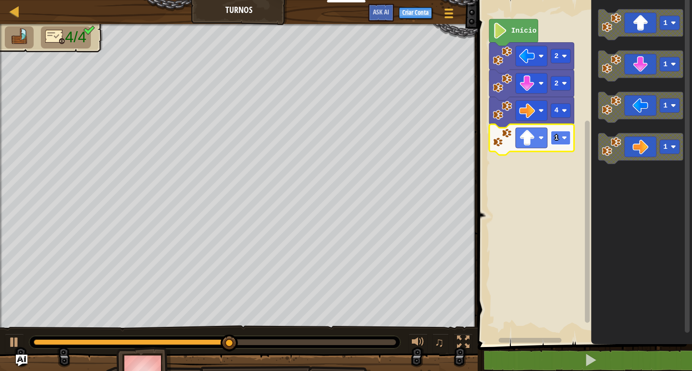
click at [557, 135] on text "1" at bounding box center [556, 138] width 4 height 8
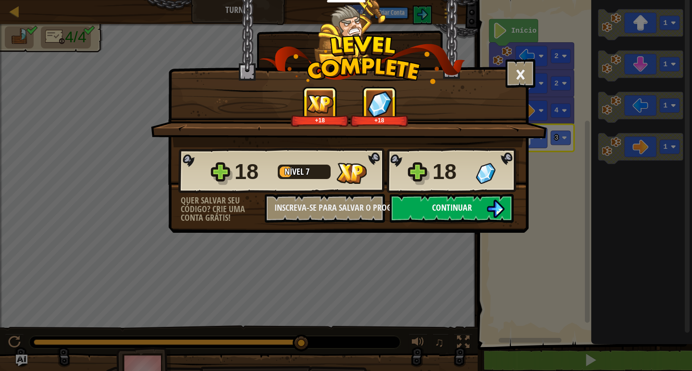
click at [431, 206] on button "Continuar" at bounding box center [452, 208] width 124 height 29
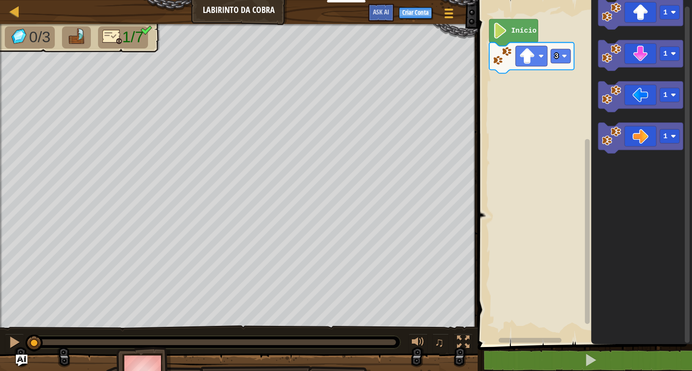
click at [476, 99] on div "3 Início 1 1 1 1" at bounding box center [583, 169] width 217 height 349
click at [607, 138] on image "Espaço de trabalho do Blockly" at bounding box center [611, 135] width 19 height 19
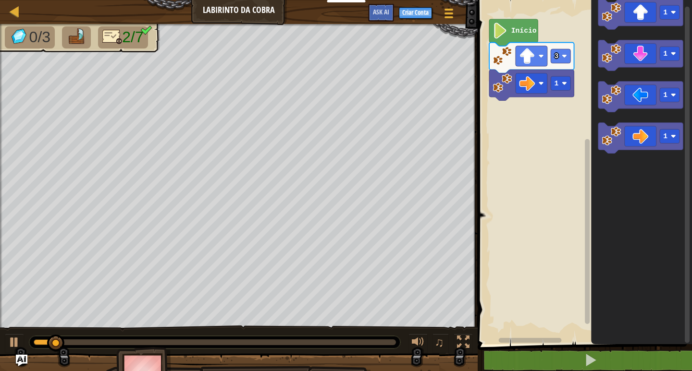
drag, startPoint x: 591, startPoint y: 172, endPoint x: 585, endPoint y: 146, distance: 26.5
click at [585, 146] on div "3 1 Início 1 1 1 1" at bounding box center [583, 169] width 217 height 349
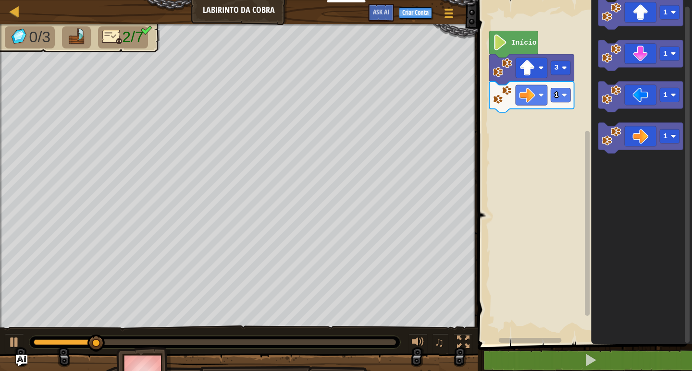
click at [579, 153] on div "3 1 Início 1 1 1 1" at bounding box center [583, 169] width 217 height 349
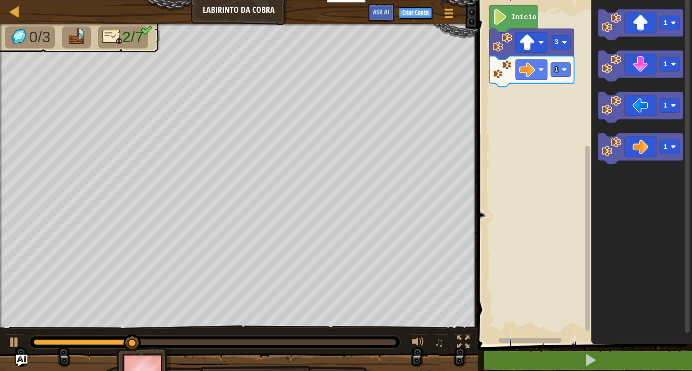
click at [682, 209] on icon "Espaço de trabalho do Blockly" at bounding box center [641, 169] width 101 height 349
click at [676, 218] on icon "Espaço de trabalho do Blockly" at bounding box center [641, 169] width 101 height 349
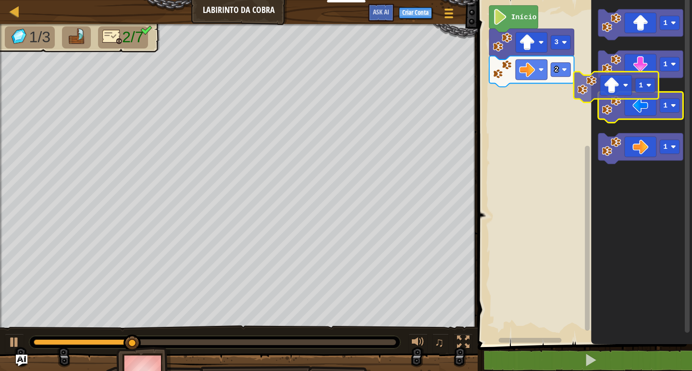
click at [593, 119] on icon "1 1 1 1" at bounding box center [641, 169] width 101 height 349
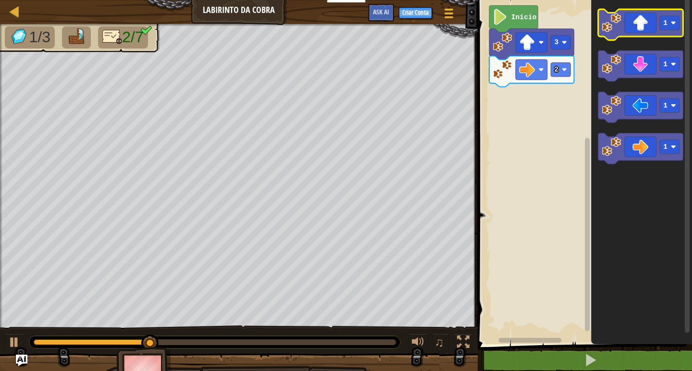
click at [612, 20] on image "Espaço de trabalho do Blockly" at bounding box center [611, 22] width 19 height 19
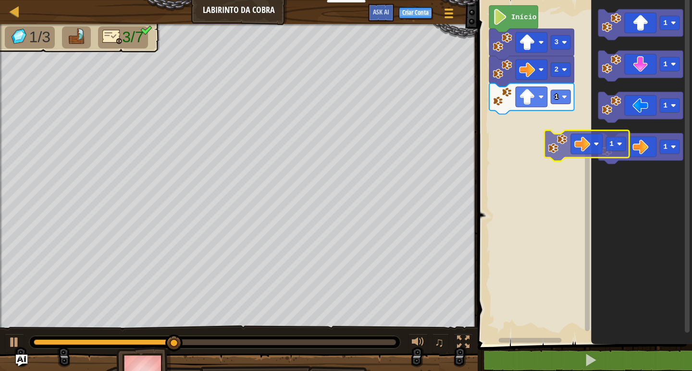
click at [516, 136] on div "Início 3 2 1 1 1 1 1 1" at bounding box center [583, 169] width 217 height 349
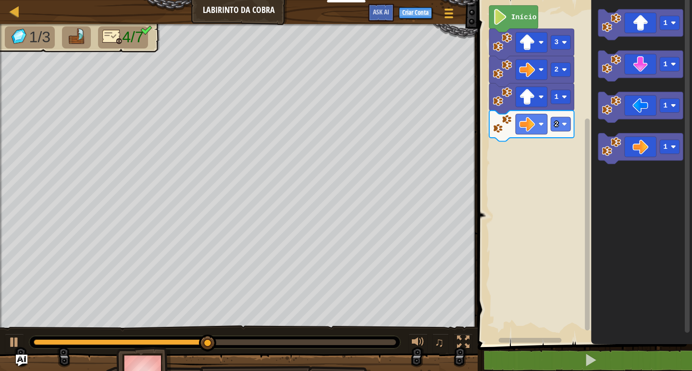
click at [574, 165] on div "Início 3 2 1 2 1 1 1 1" at bounding box center [583, 169] width 217 height 349
click at [644, 68] on icon "Espaço de trabalho do Blockly" at bounding box center [640, 65] width 85 height 31
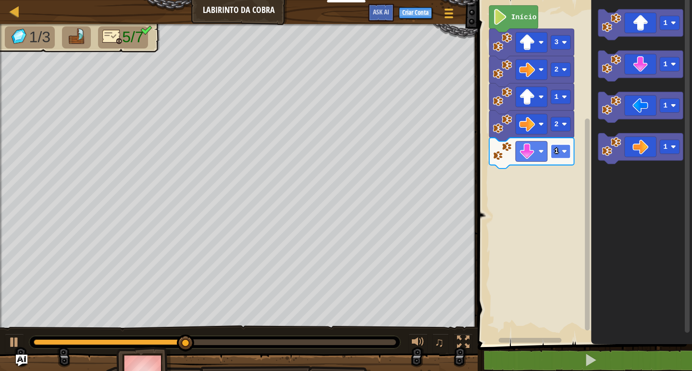
click at [555, 154] on text "1" at bounding box center [556, 152] width 4 height 8
click at [553, 168] on div "Início 3 2 1 2 2 1 1 1 1" at bounding box center [583, 169] width 217 height 349
click at [648, 138] on icon "Espaço de trabalho do Blockly" at bounding box center [640, 149] width 85 height 31
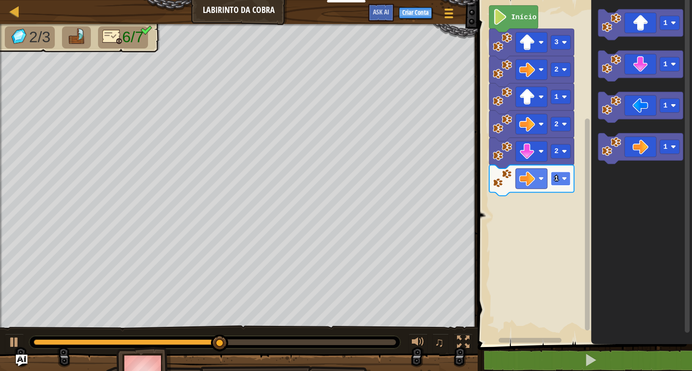
click at [553, 179] on rect "Espaço de trabalho do Blockly" at bounding box center [561, 179] width 20 height 14
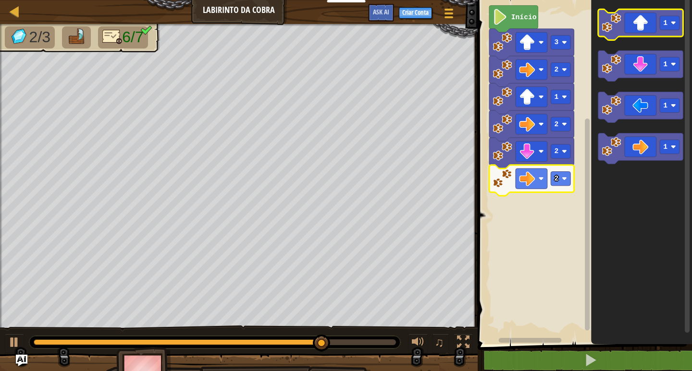
click at [622, 21] on icon "Espaço de trabalho do Blockly" at bounding box center [640, 24] width 85 height 31
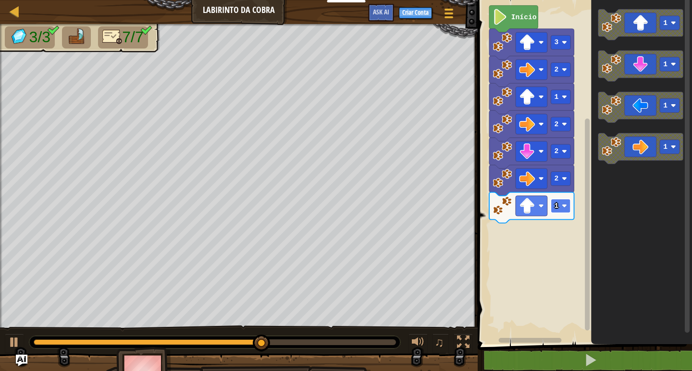
click at [568, 206] on rect "Espaço de trabalho do Blockly" at bounding box center [561, 206] width 20 height 14
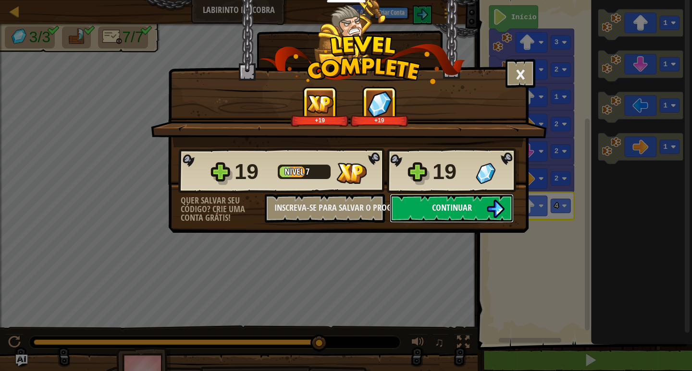
click at [484, 209] on button "Continuar" at bounding box center [452, 208] width 124 height 29
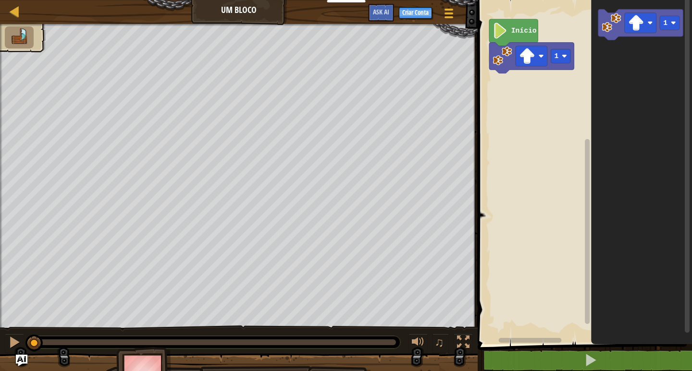
click at [577, 163] on rect "Espaço de trabalho do Blockly" at bounding box center [583, 169] width 217 height 349
click at [686, 222] on div "1 Início 1" at bounding box center [583, 169] width 217 height 349
click at [671, 180] on div "1 Início 1" at bounding box center [583, 169] width 217 height 349
click at [679, 199] on icon "Espaço de trabalho do Blockly" at bounding box center [641, 169] width 101 height 349
click at [640, 30] on image "Espaço de trabalho do Blockly" at bounding box center [636, 23] width 16 height 16
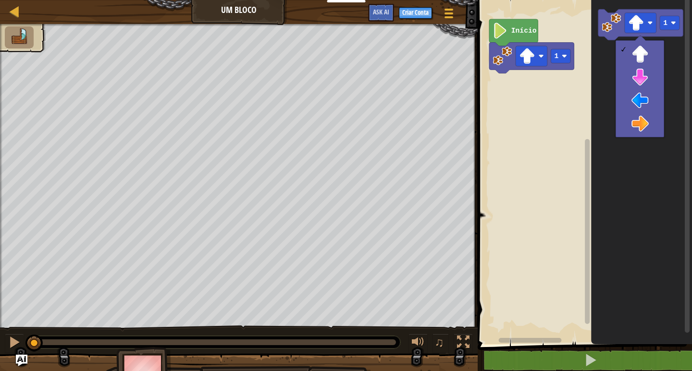
click at [593, 52] on icon "Espaço de trabalho do Blockly" at bounding box center [641, 169] width 101 height 349
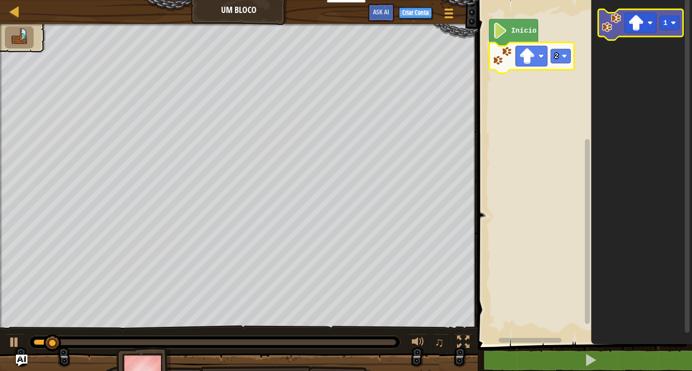
click at [621, 33] on icon "Espaço de trabalho do Blockly" at bounding box center [640, 24] width 85 height 31
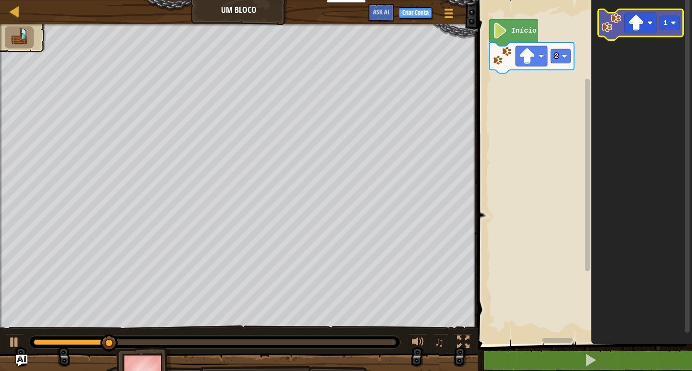
click at [639, 10] on icon "Espaço de trabalho do Blockly" at bounding box center [640, 24] width 85 height 31
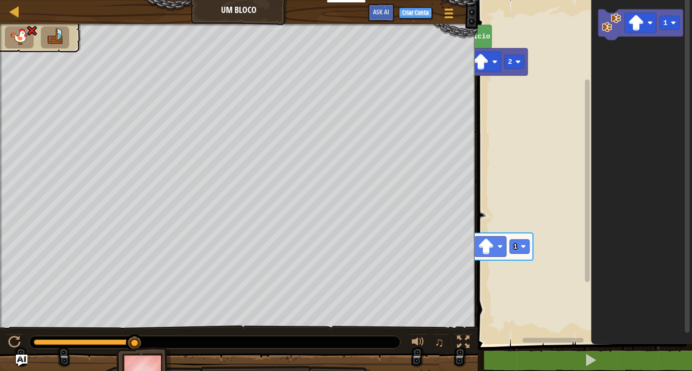
click at [448, 234] on div "Mapa Um Bloco Menu do Jogo Criar Conta Ask AI 1 ההההההההההההההההההההההההההההההה…" at bounding box center [346, 185] width 692 height 371
click at [505, 268] on rect "Espaço de trabalho do Blockly" at bounding box center [583, 169] width 217 height 349
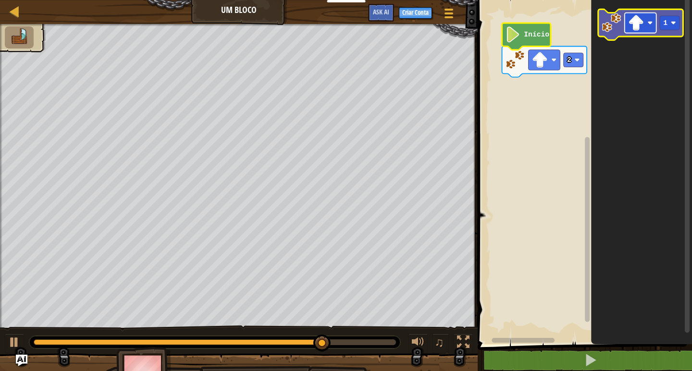
click at [646, 29] on rect "Espaço de trabalho do Blockly" at bounding box center [641, 23] width 32 height 20
click at [637, 32] on rect "Espaço de trabalho do Blockly" at bounding box center [641, 23] width 32 height 20
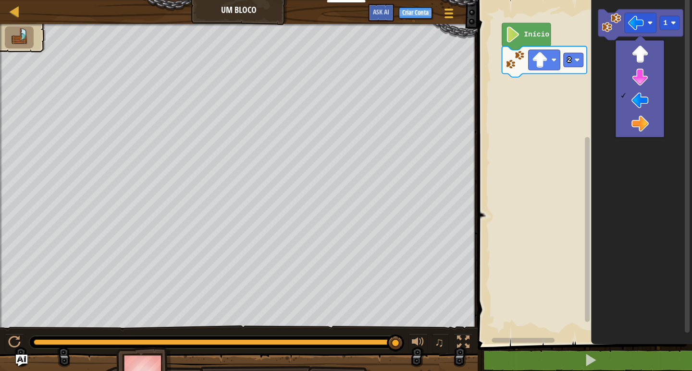
click at [631, 188] on icon "Espaço de trabalho do Blockly" at bounding box center [641, 169] width 101 height 349
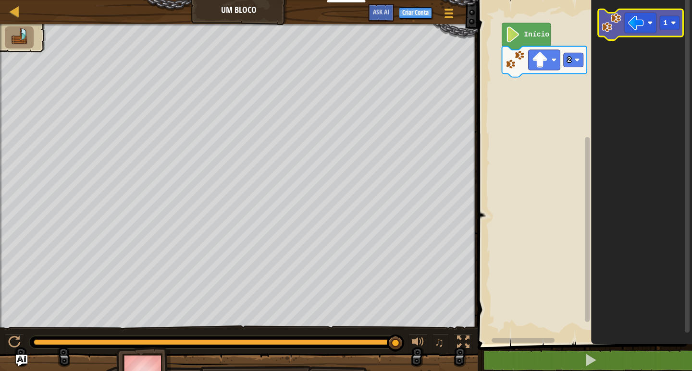
click at [608, 29] on image "Espaço de trabalho do Blockly" at bounding box center [611, 22] width 19 height 19
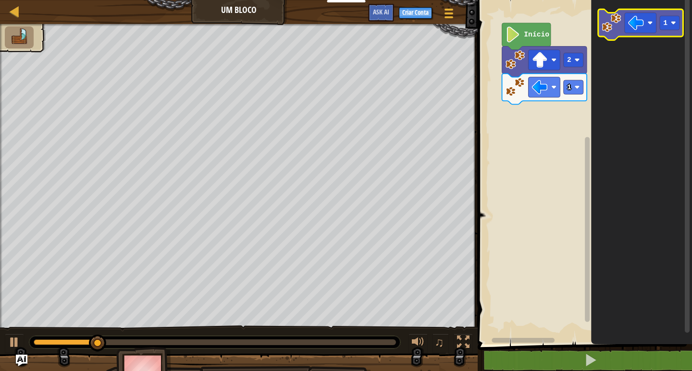
click at [608, 29] on image "Espaço de trabalho do Blockly" at bounding box center [611, 22] width 19 height 19
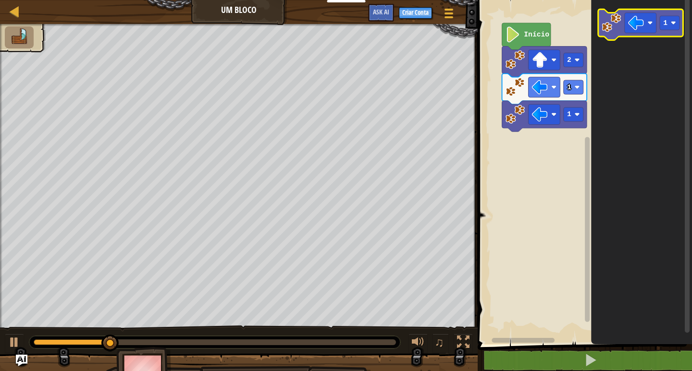
click at [606, 29] on image "Espaço de trabalho do Blockly" at bounding box center [611, 22] width 19 height 19
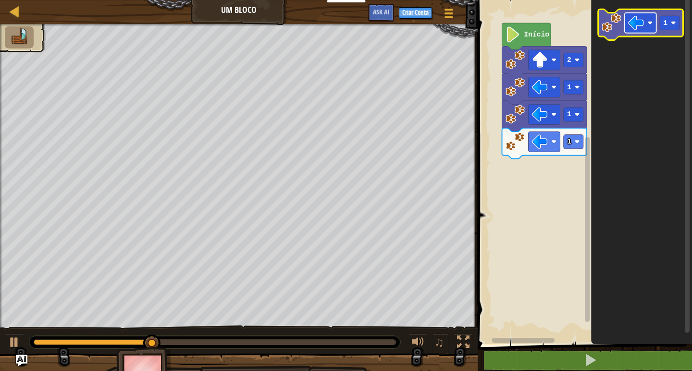
click at [652, 30] on rect "Espaço de trabalho do Blockly" at bounding box center [641, 23] width 32 height 20
click at [640, 26] on image "Espaço de trabalho do Blockly" at bounding box center [636, 23] width 16 height 16
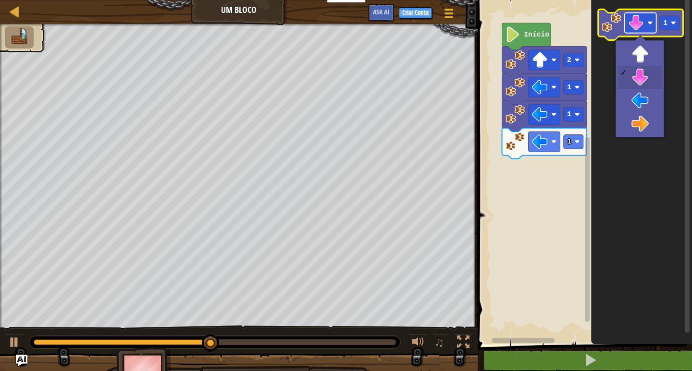
click at [640, 26] on image "Espaço de trabalho do Blockly" at bounding box center [636, 23] width 16 height 16
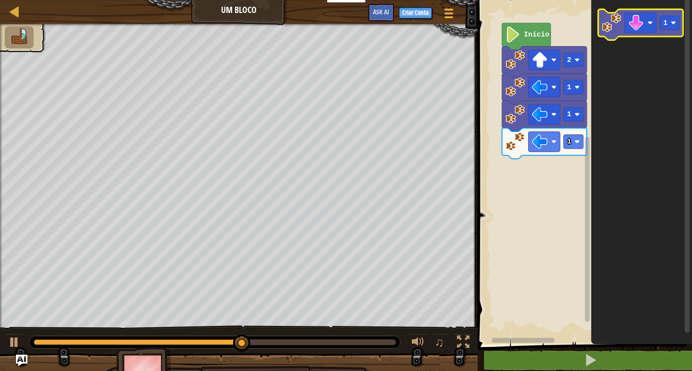
click at [613, 30] on image "Espaço de trabalho do Blockly" at bounding box center [611, 22] width 19 height 19
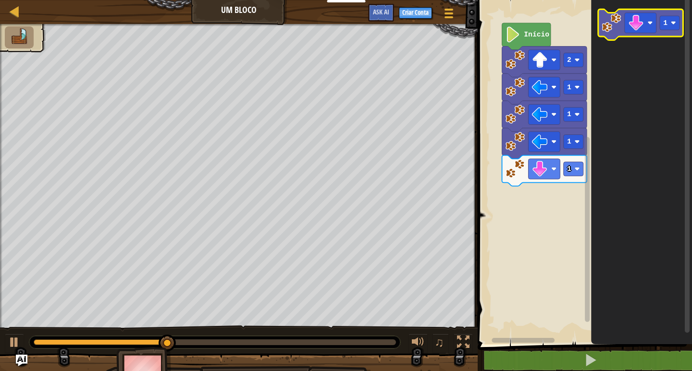
click at [613, 30] on image "Espaço de trabalho do Blockly" at bounding box center [611, 22] width 19 height 19
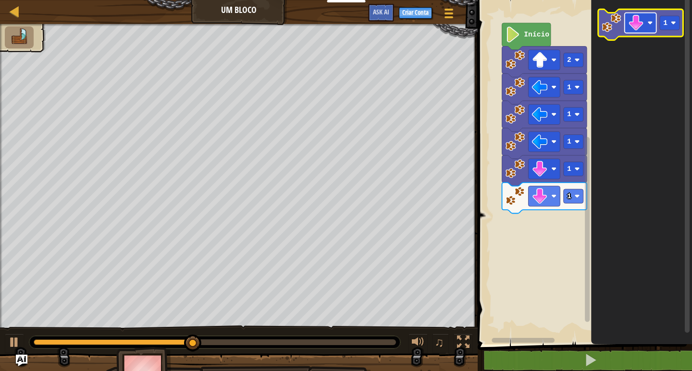
click at [643, 17] on image "Espaço de trabalho do Blockly" at bounding box center [636, 23] width 16 height 16
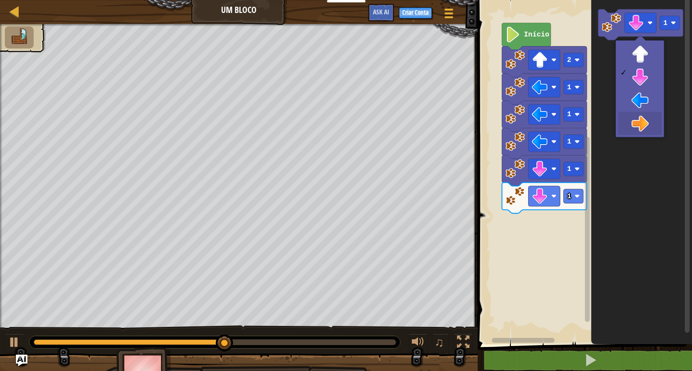
drag, startPoint x: 654, startPoint y: 114, endPoint x: 650, endPoint y: 99, distance: 15.2
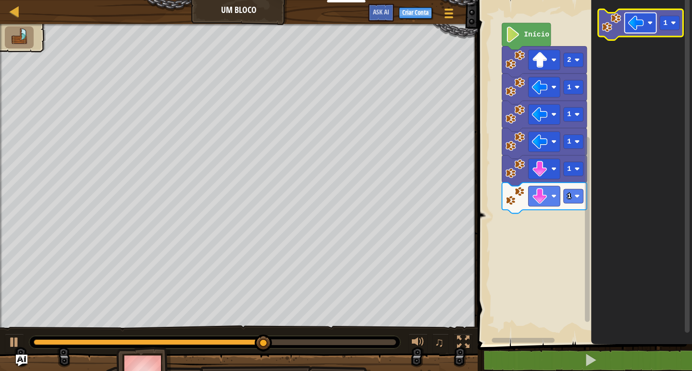
click at [637, 25] on image "Espaço de trabalho do Blockly" at bounding box center [636, 23] width 16 height 16
click at [642, 29] on image "Espaço de trabalho do Blockly" at bounding box center [636, 23] width 16 height 16
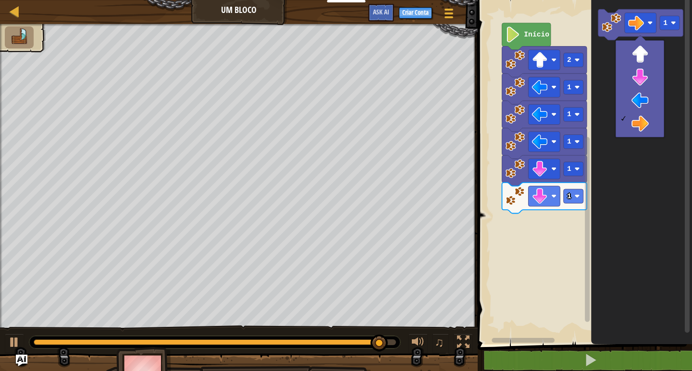
click at [562, 238] on rect "Espaço de trabalho do Blockly" at bounding box center [583, 169] width 217 height 349
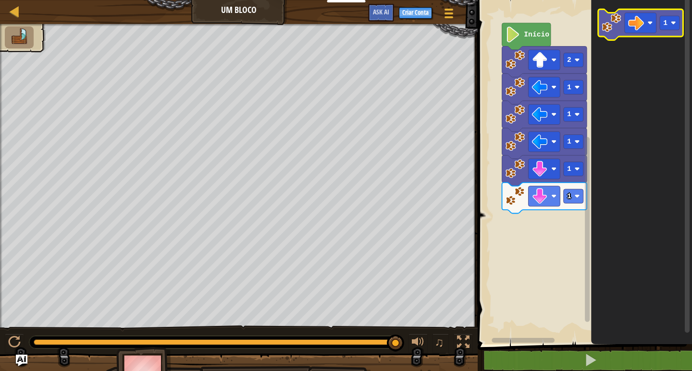
click at [601, 21] on icon "Espaço de trabalho do Blockly" at bounding box center [640, 24] width 85 height 31
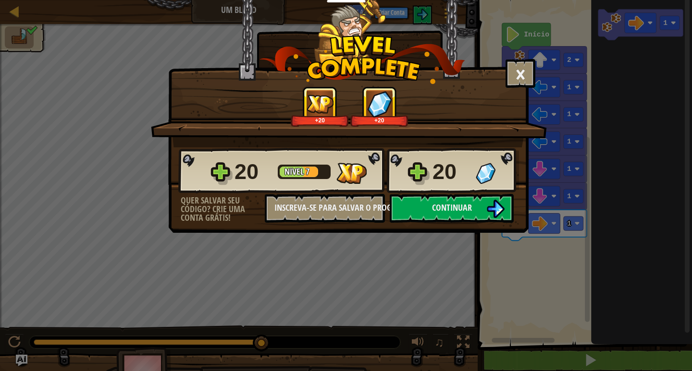
click at [433, 193] on div "20 Nível 7 20" at bounding box center [348, 171] width 341 height 46
click at [433, 209] on span "Continuar" at bounding box center [452, 208] width 40 height 12
